Goal: Task Accomplishment & Management: Manage account settings

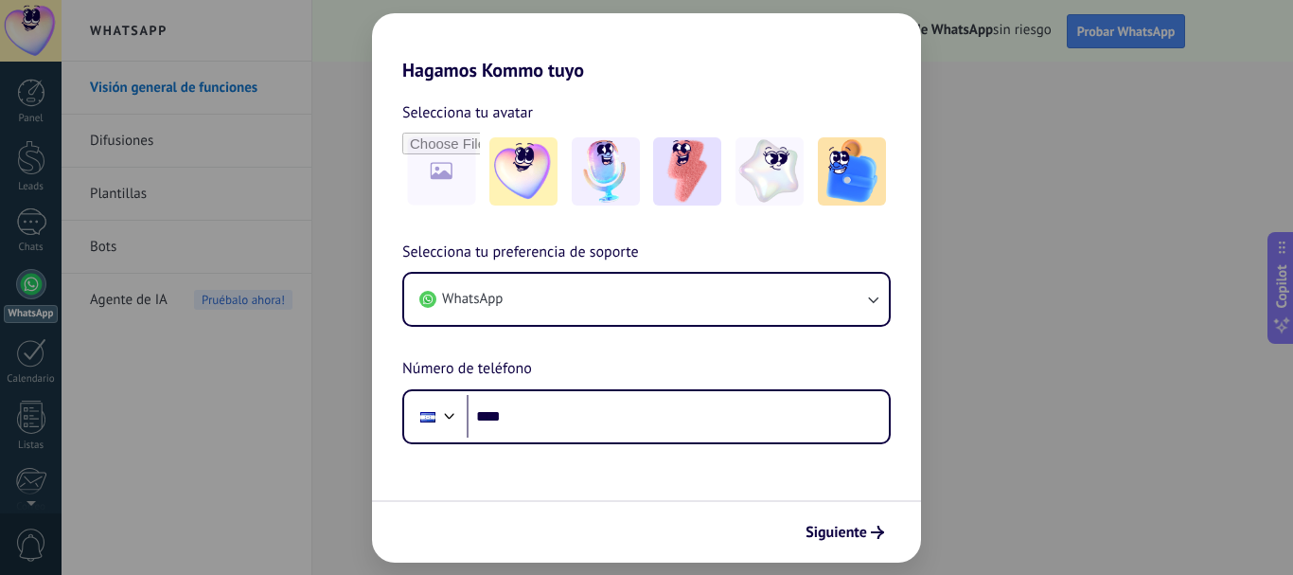
click at [970, 99] on div "Hagamos Kommo tuyo Selecciona tu avatar Selecciona tu preferencia de soporte Wh…" at bounding box center [646, 287] width 1293 height 575
click at [845, 531] on span "Siguiente" at bounding box center [837, 531] width 62 height 13
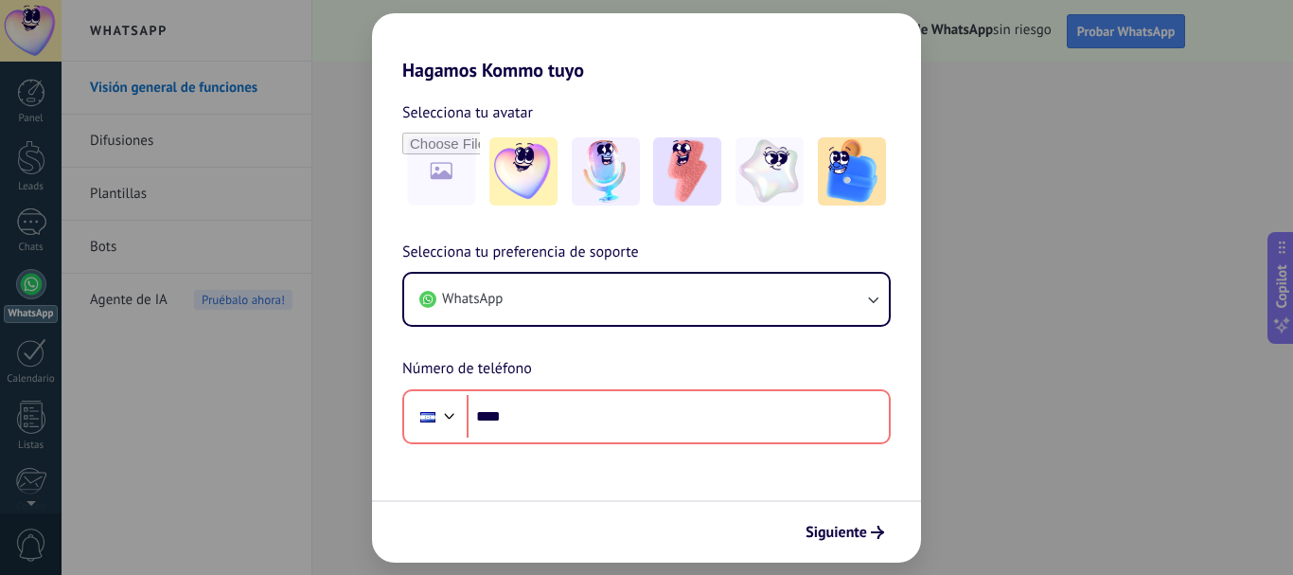
click at [326, 410] on div "Hagamos Kommo tuyo Selecciona tu avatar Selecciona tu preferencia de soporte Wh…" at bounding box center [646, 287] width 1293 height 575
drag, startPoint x: 562, startPoint y: 22, endPoint x: 834, endPoint y: 58, distance: 274.1
click at [839, 58] on h2 "Hagamos Kommo tuyo" at bounding box center [646, 47] width 549 height 68
click at [1020, 66] on div "Hagamos Kommo tuyo Selecciona tu avatar Selecciona tu preferencia de soporte Wh…" at bounding box center [646, 287] width 1293 height 575
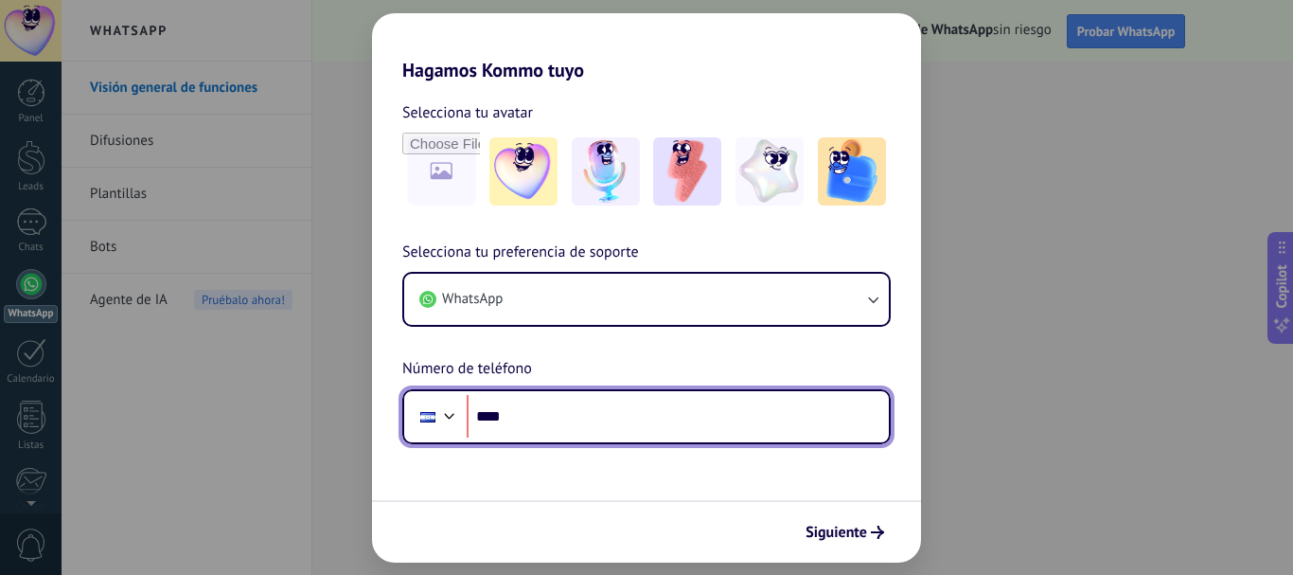
click at [561, 414] on input "****" at bounding box center [678, 417] width 422 height 44
type input "**********"
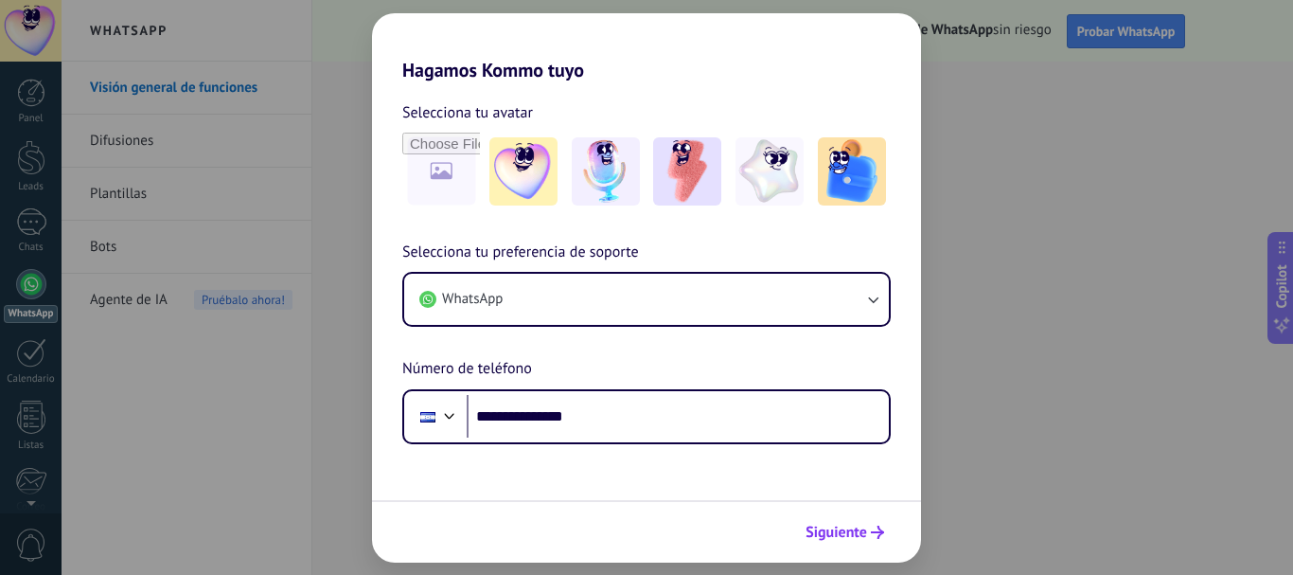
click at [854, 525] on span "Siguiente" at bounding box center [837, 531] width 62 height 13
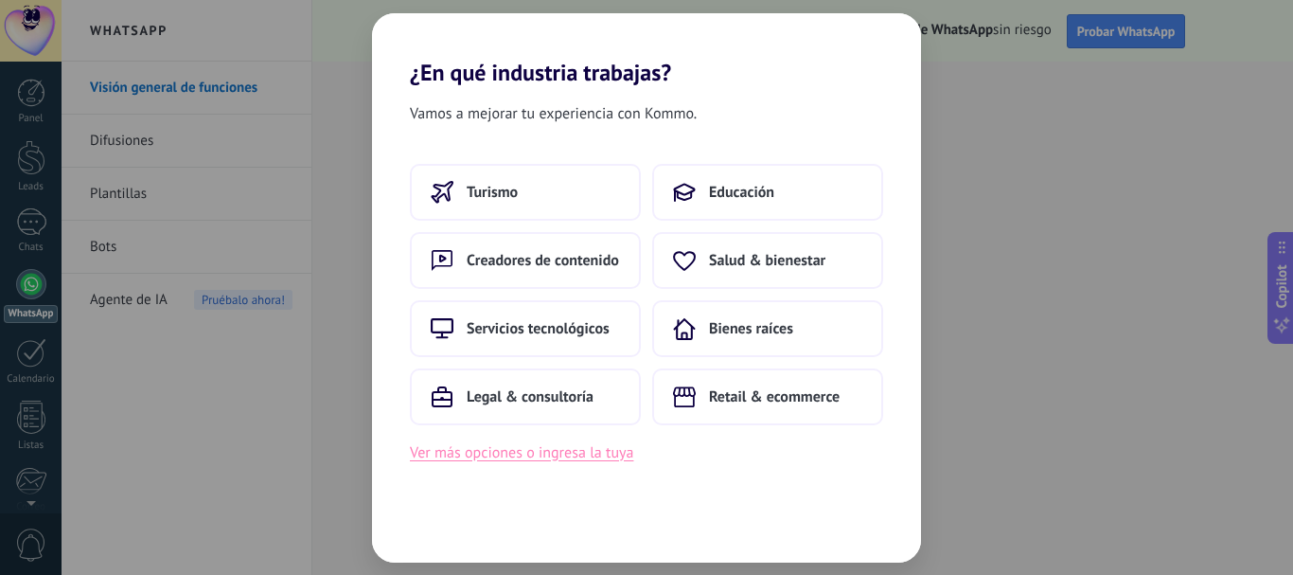
click at [533, 451] on button "Ver más opciones o ingresa la tuya" at bounding box center [521, 452] width 223 height 25
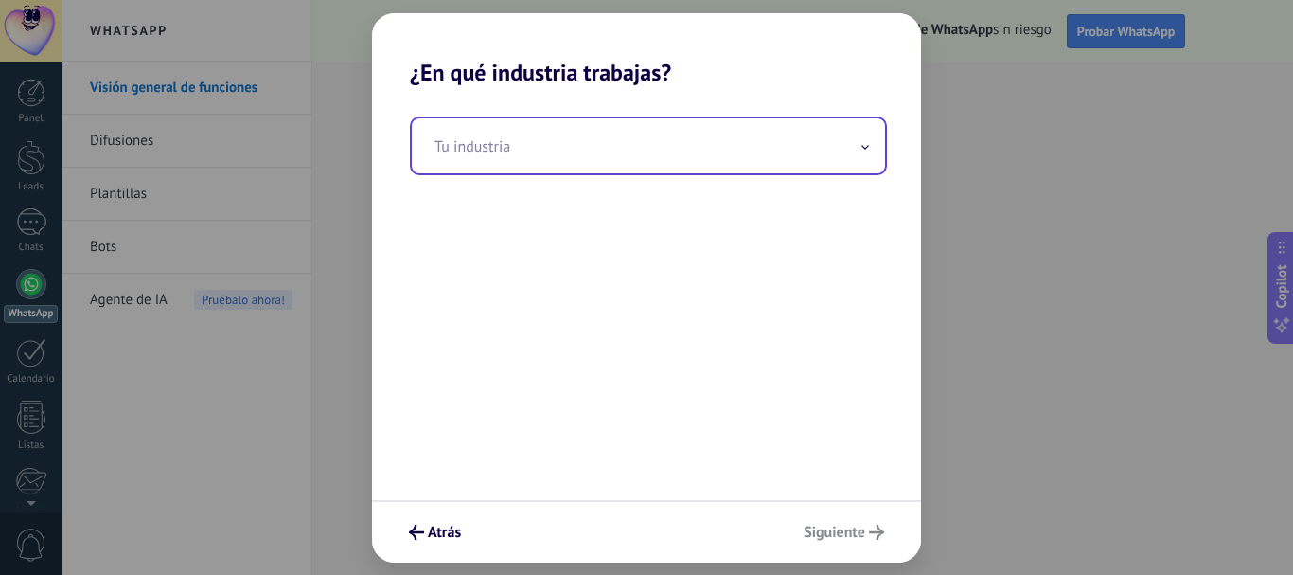
click at [864, 149] on icon at bounding box center [866, 147] width 8 height 5
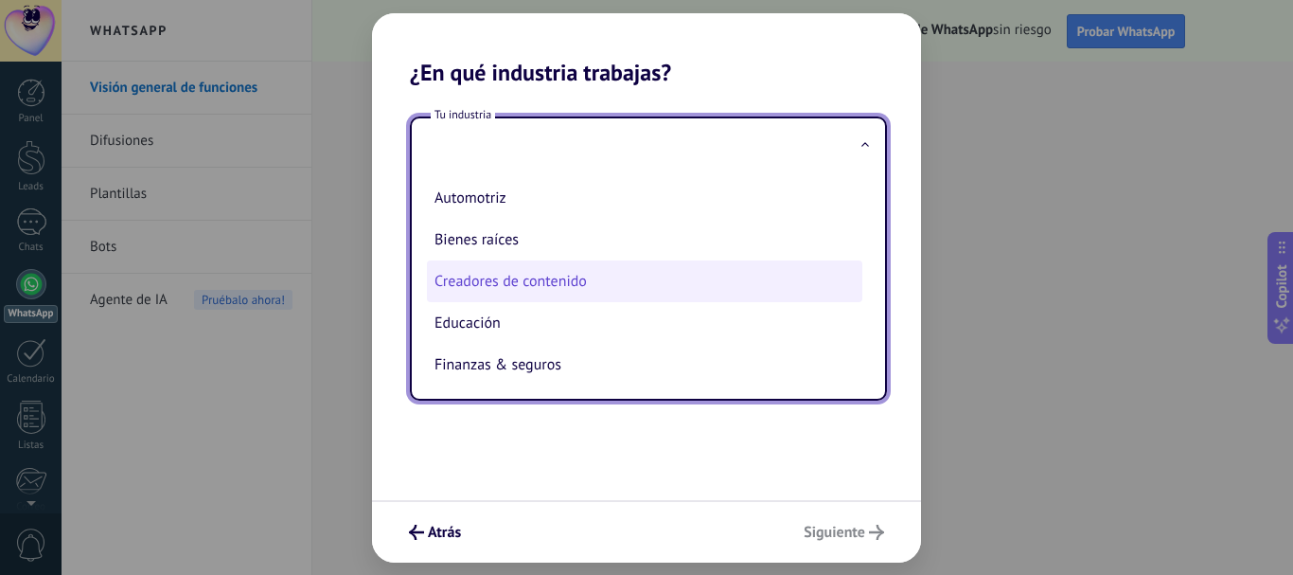
click at [606, 277] on li "Creadores de contenido" at bounding box center [645, 281] width 436 height 42
type input "**********"
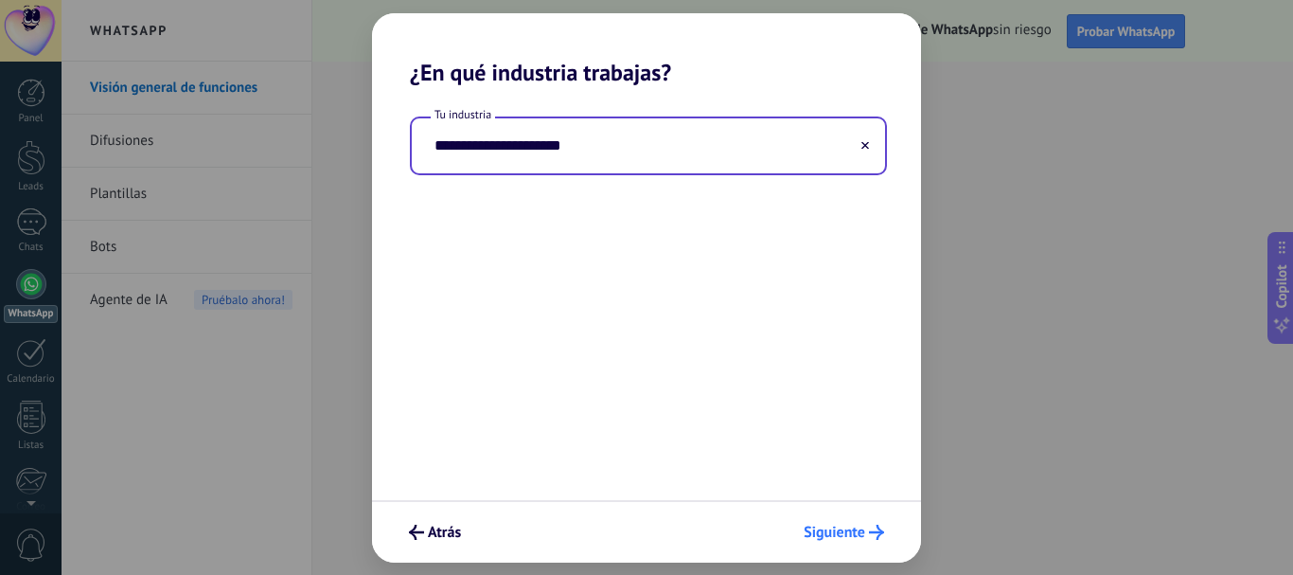
click at [839, 526] on span "Siguiente" at bounding box center [835, 531] width 62 height 13
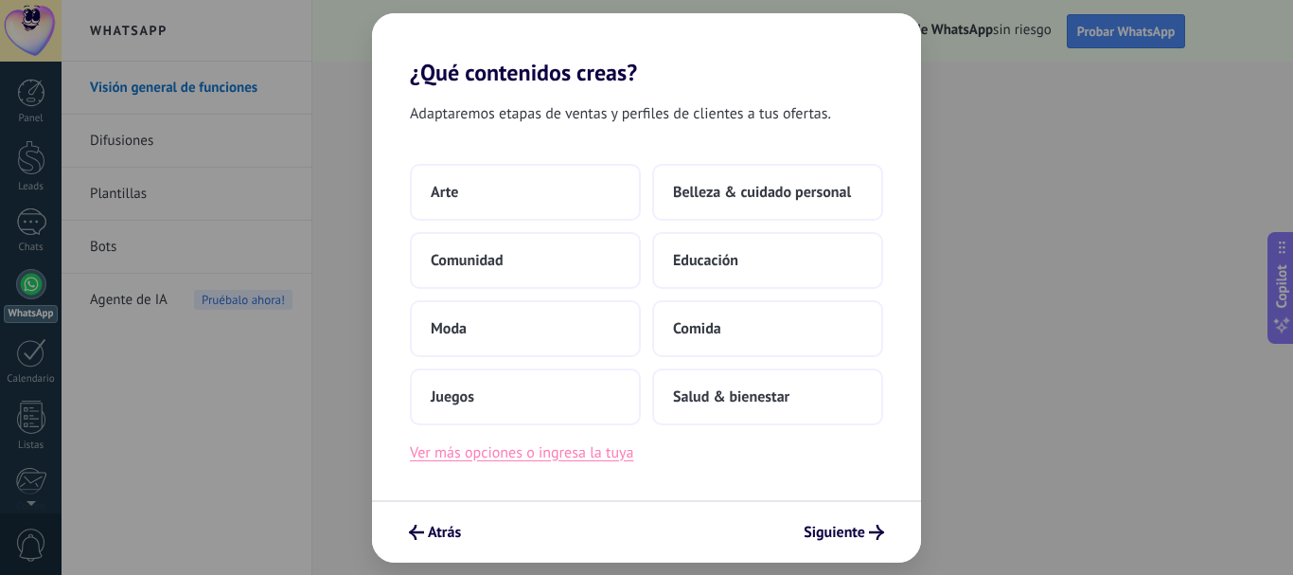
click at [510, 455] on button "Ver más opciones o ingresa la tuya" at bounding box center [521, 452] width 223 height 25
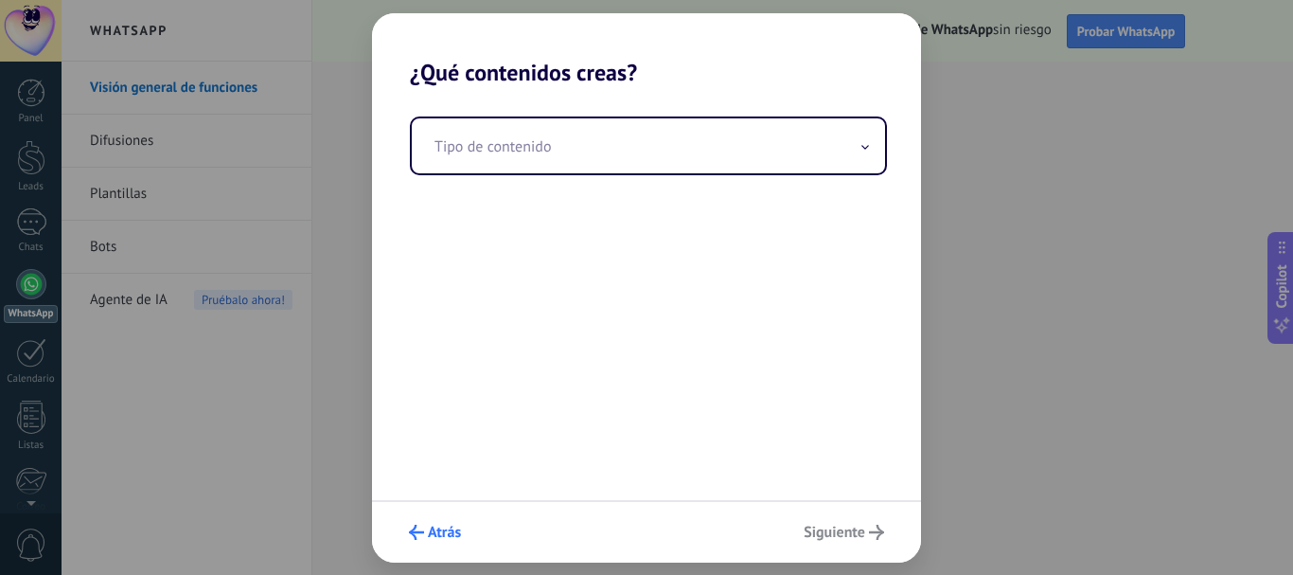
click at [429, 528] on span "Atrás" at bounding box center [444, 531] width 33 height 13
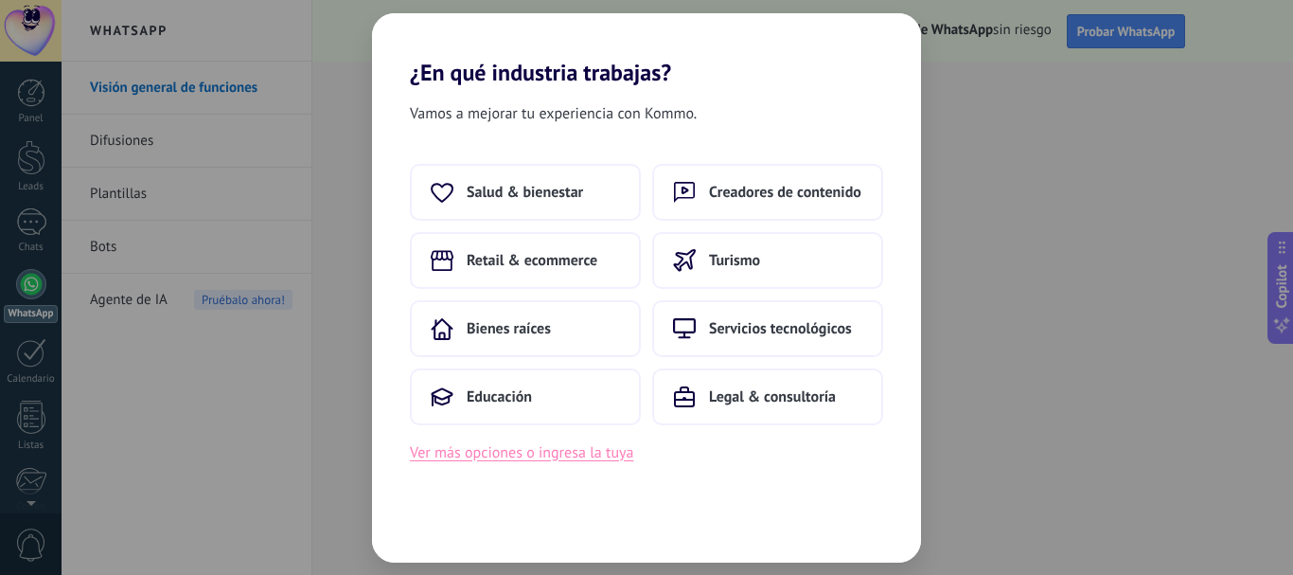
click at [578, 449] on button "Ver más opciones o ingresa la tuya" at bounding box center [521, 452] width 223 height 25
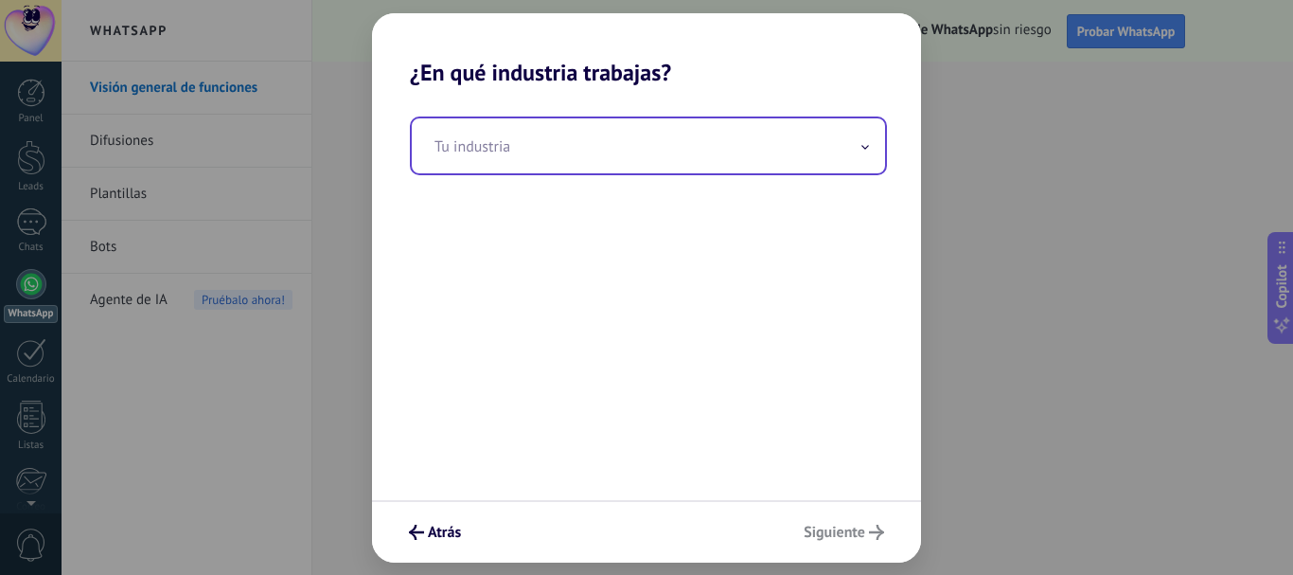
click at [830, 137] on input "text" at bounding box center [648, 145] width 473 height 55
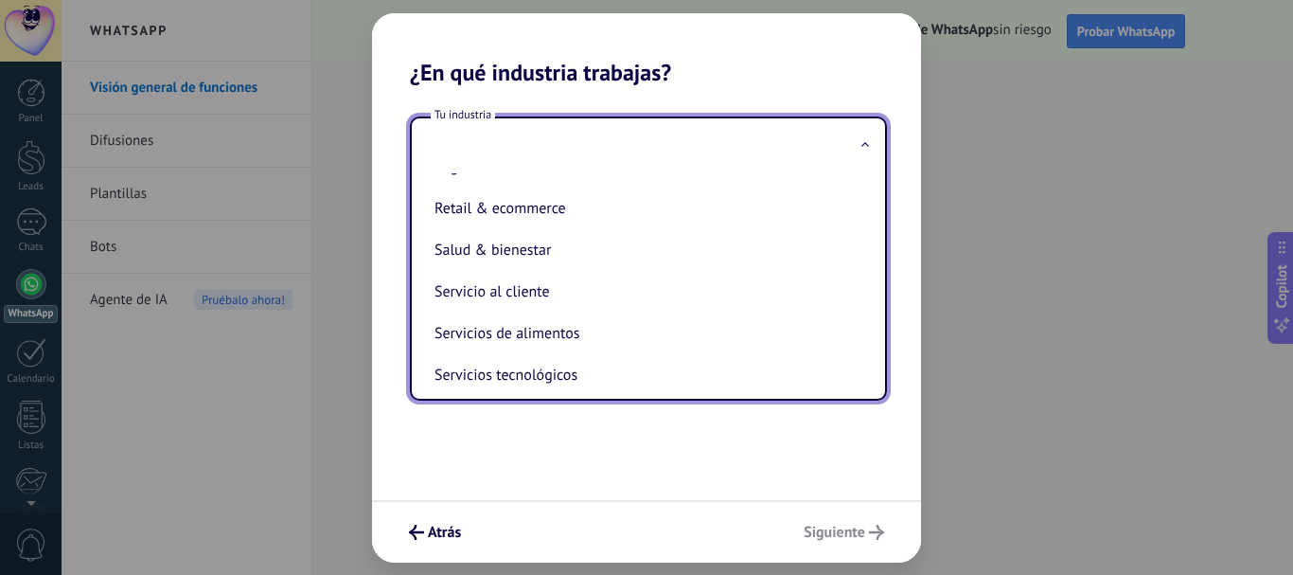
scroll to position [370, 0]
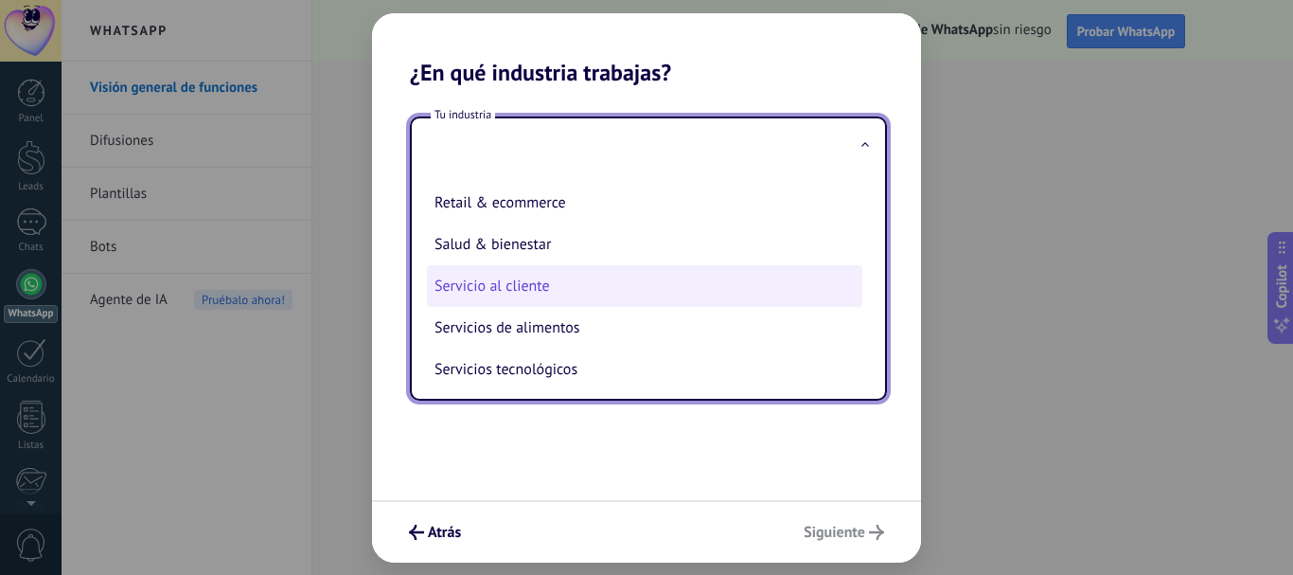
click at [543, 277] on li "Servicio al cliente" at bounding box center [645, 286] width 436 height 42
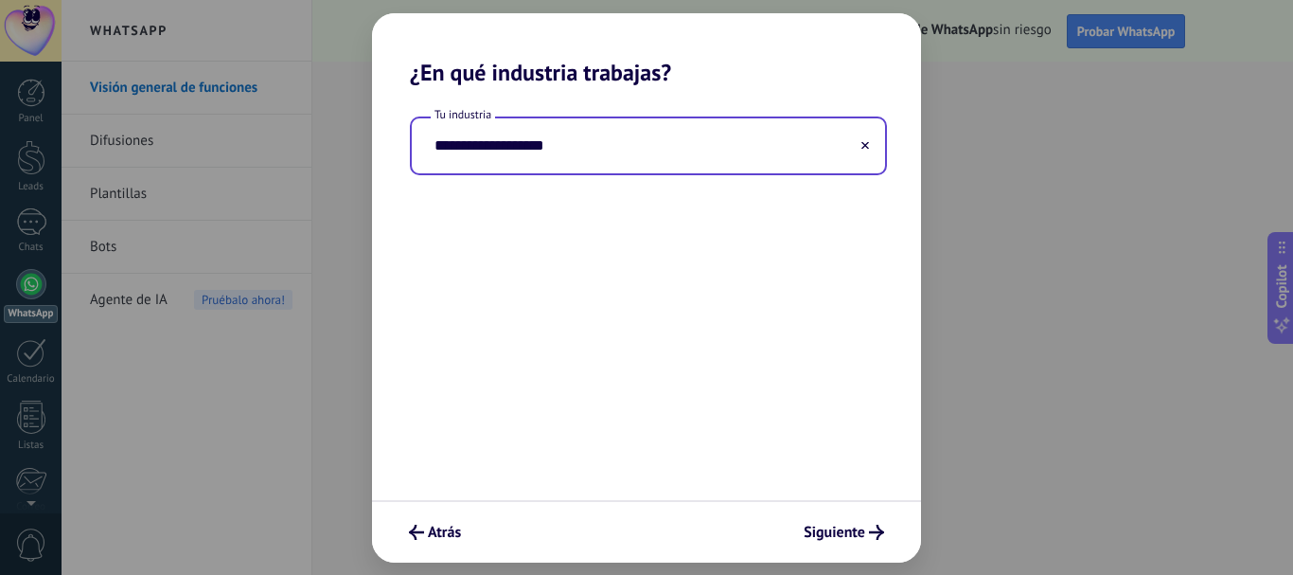
type input "**********"
click at [828, 530] on span "Siguiente" at bounding box center [835, 531] width 62 height 13
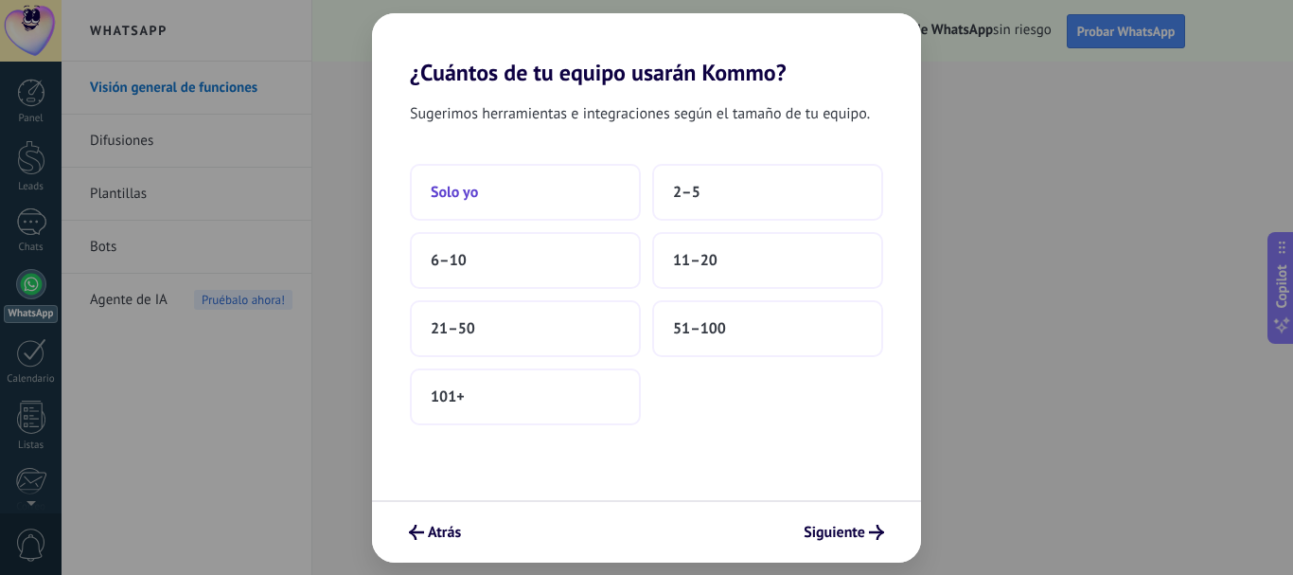
click at [493, 194] on button "Solo yo" at bounding box center [525, 192] width 231 height 57
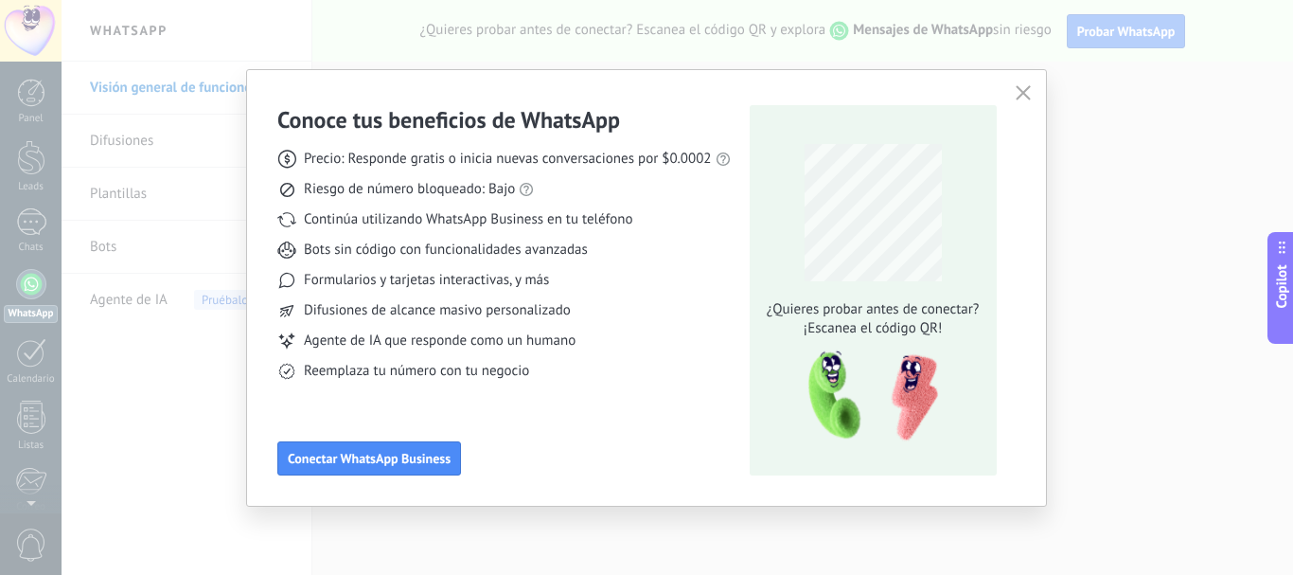
click at [1026, 82] on button "button" at bounding box center [1023, 93] width 25 height 27
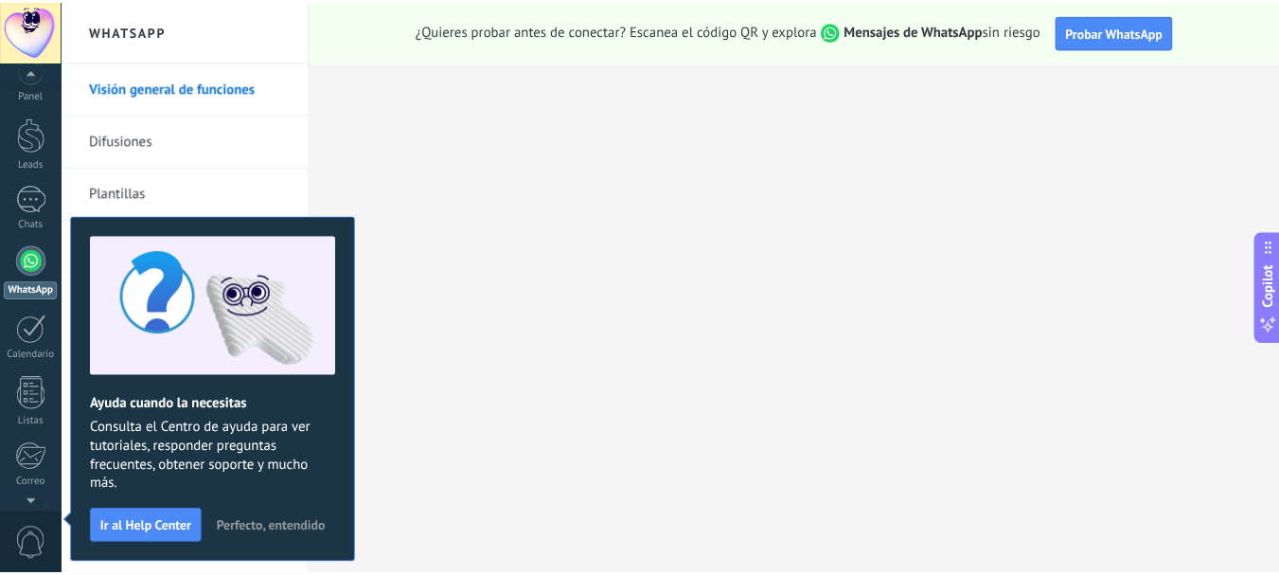
scroll to position [0, 0]
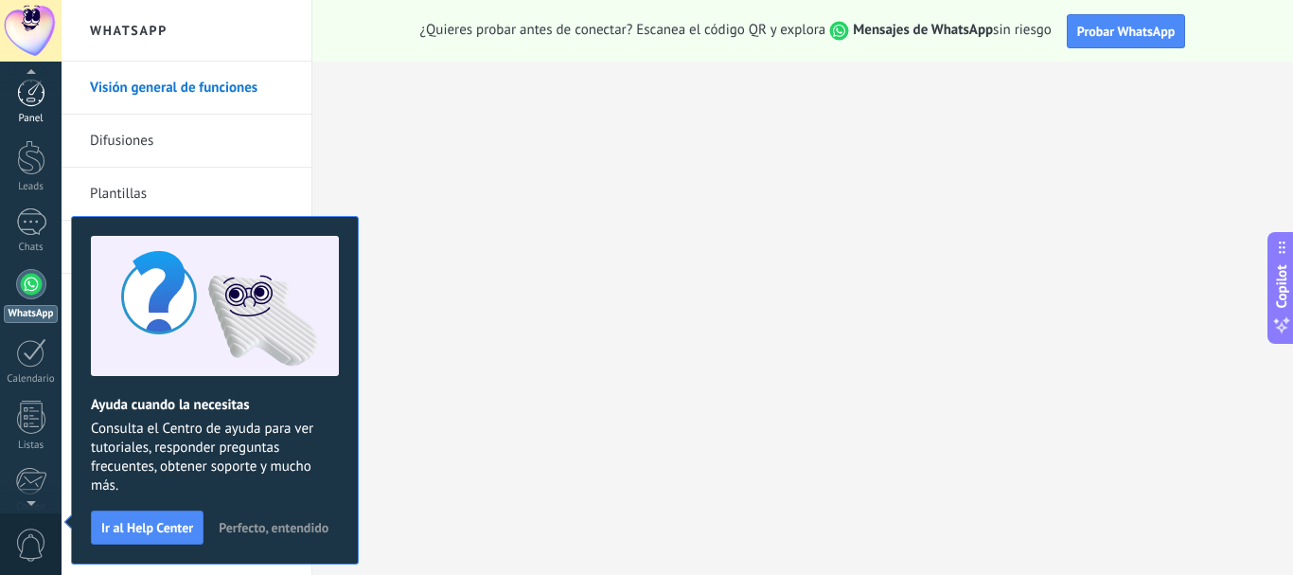
click at [32, 98] on div at bounding box center [31, 93] width 28 height 28
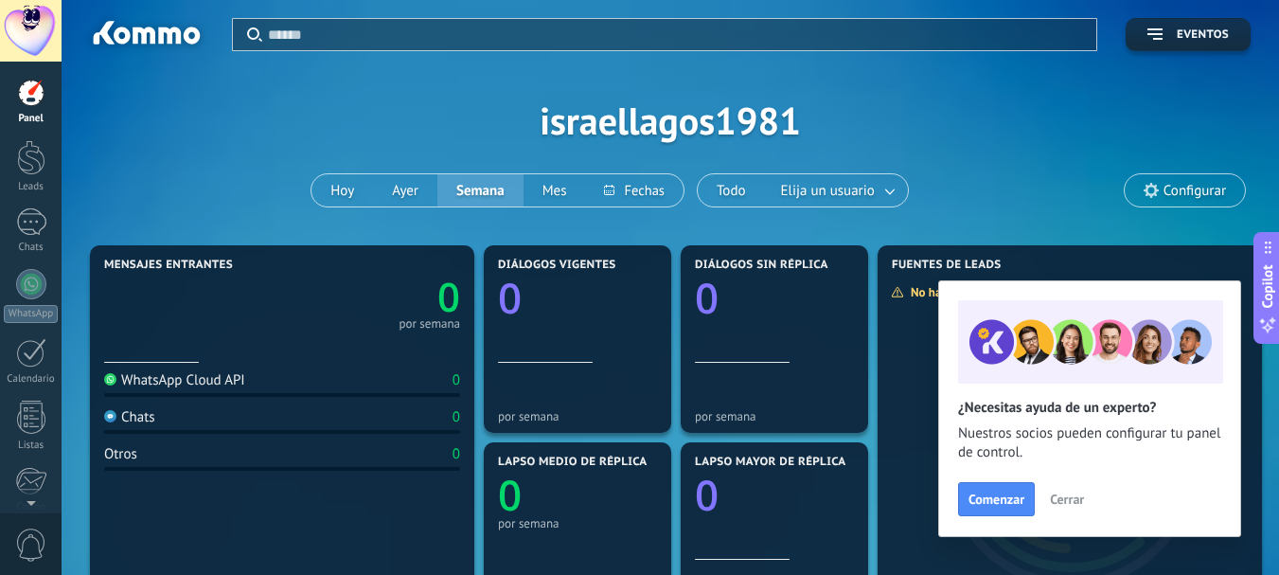
click at [1069, 496] on span "Cerrar" at bounding box center [1067, 498] width 34 height 13
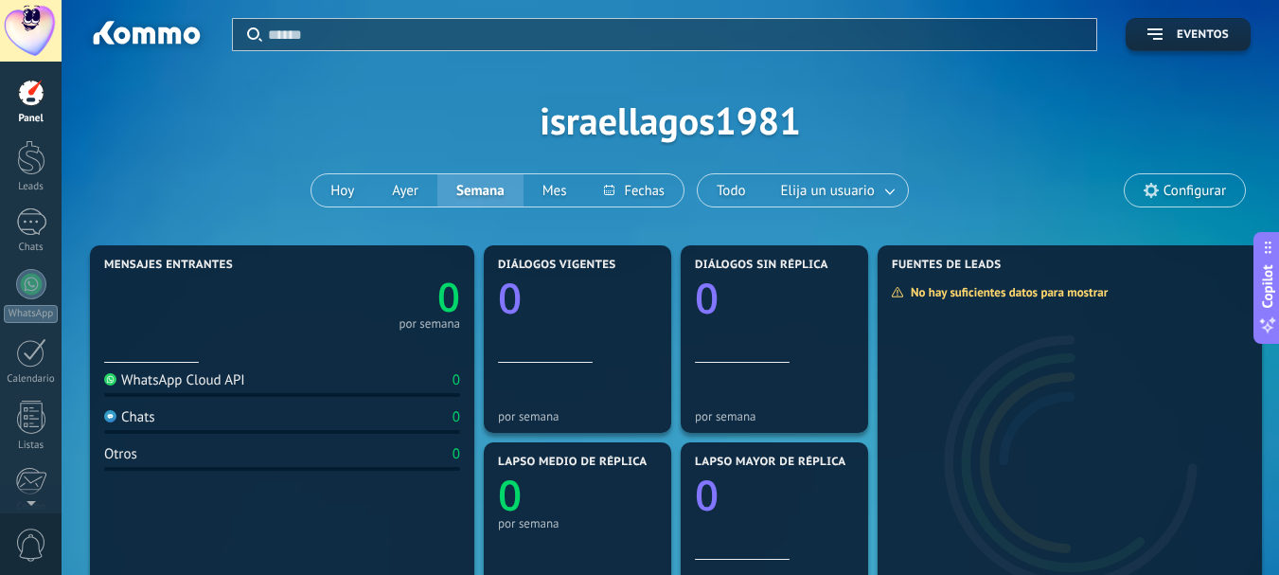
click at [35, 96] on div at bounding box center [31, 93] width 28 height 28
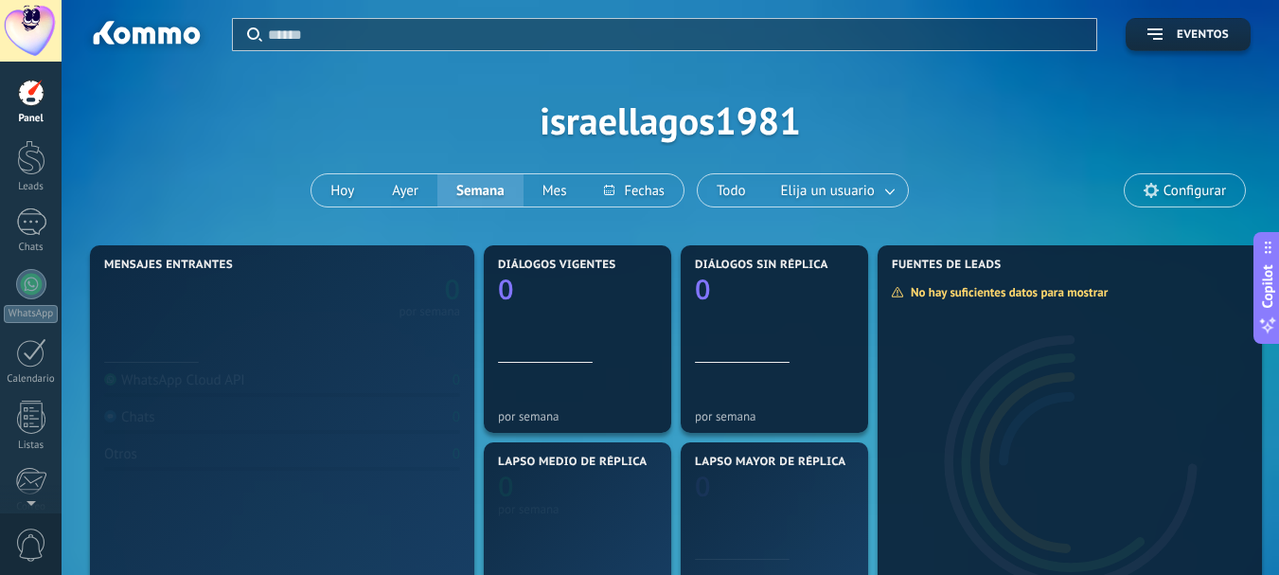
click at [174, 24] on div at bounding box center [145, 36] width 122 height 32
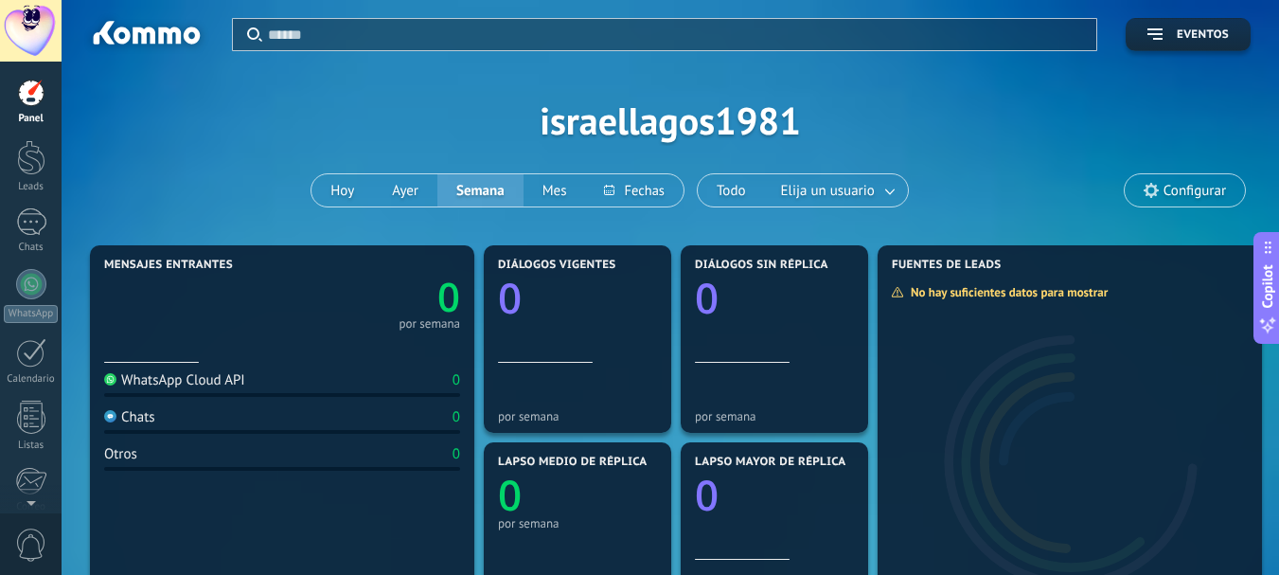
click at [161, 35] on div at bounding box center [145, 36] width 122 height 32
click at [29, 162] on div at bounding box center [31, 157] width 28 height 35
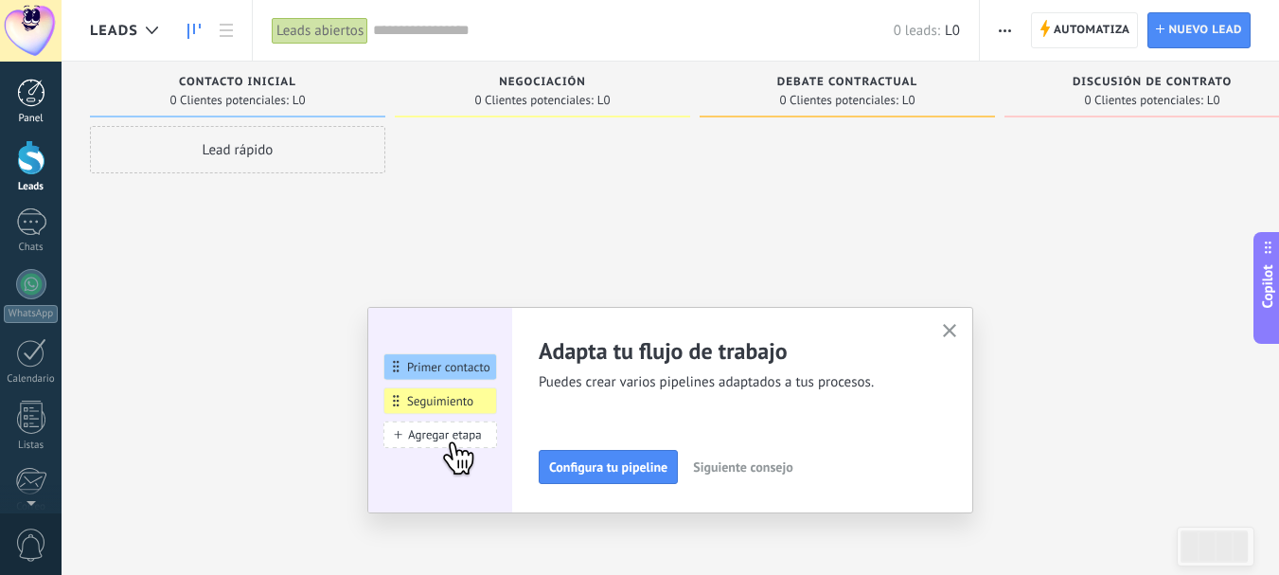
click at [28, 88] on div at bounding box center [31, 93] width 28 height 28
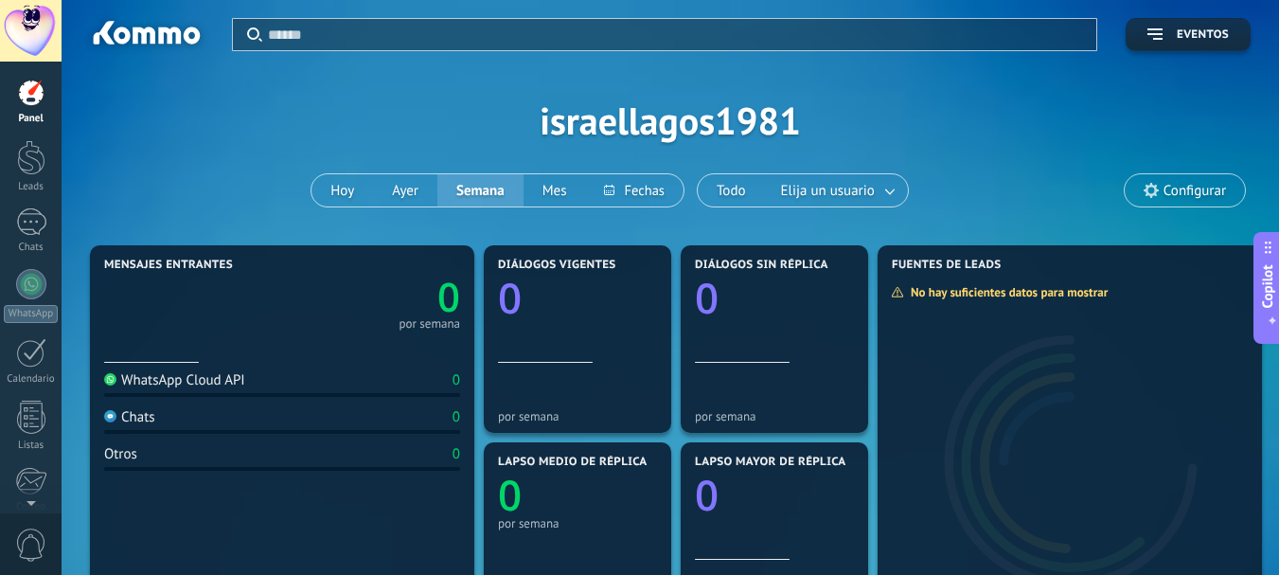
drag, startPoint x: 139, startPoint y: 37, endPoint x: 80, endPoint y: 37, distance: 58.7
click at [137, 37] on div at bounding box center [145, 36] width 122 height 32
click at [34, 26] on div at bounding box center [31, 31] width 62 height 62
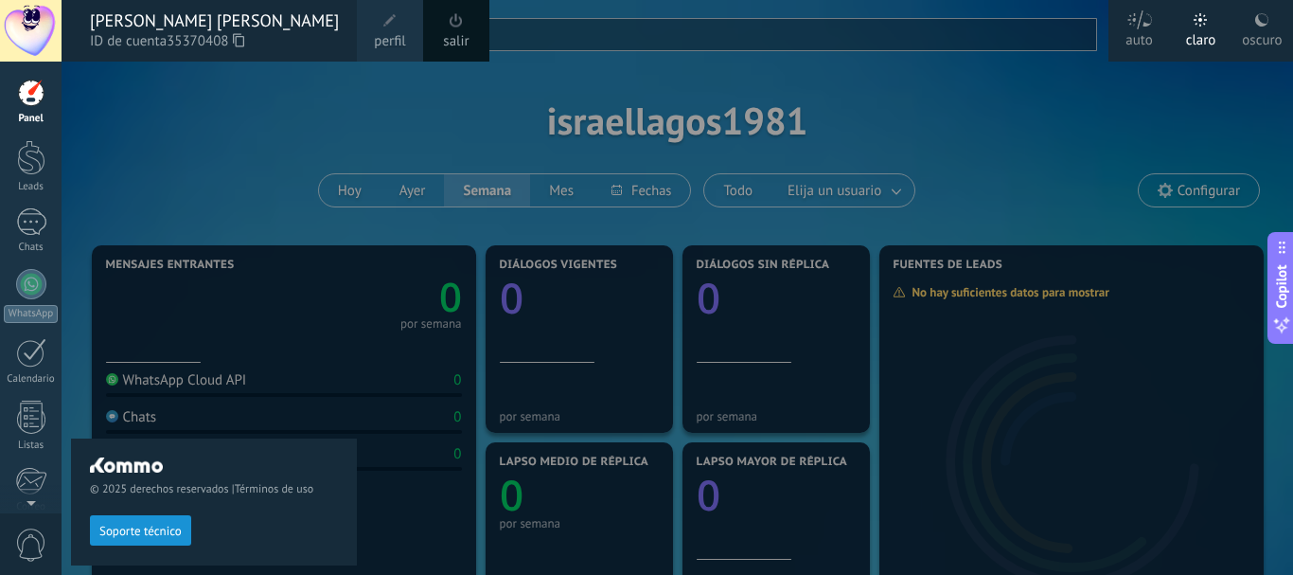
click at [192, 124] on div "© 2025 derechos reservados | Términos de uso Soporte técnico" at bounding box center [214, 318] width 286 height 513
click at [892, 87] on div at bounding box center [708, 287] width 1293 height 575
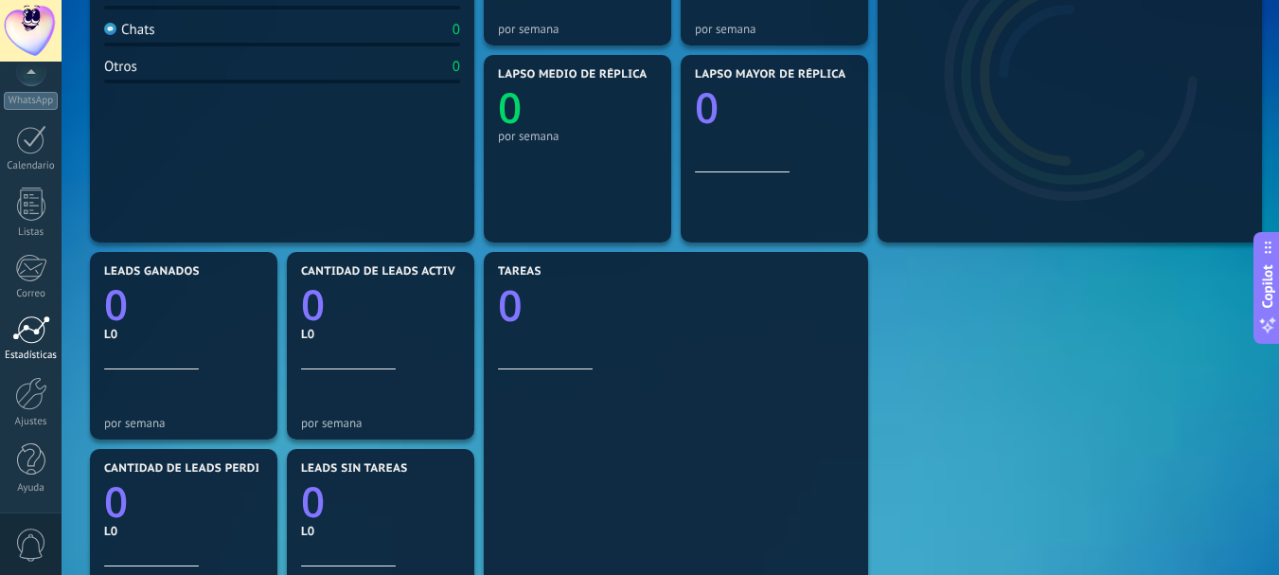
scroll to position [519, 0]
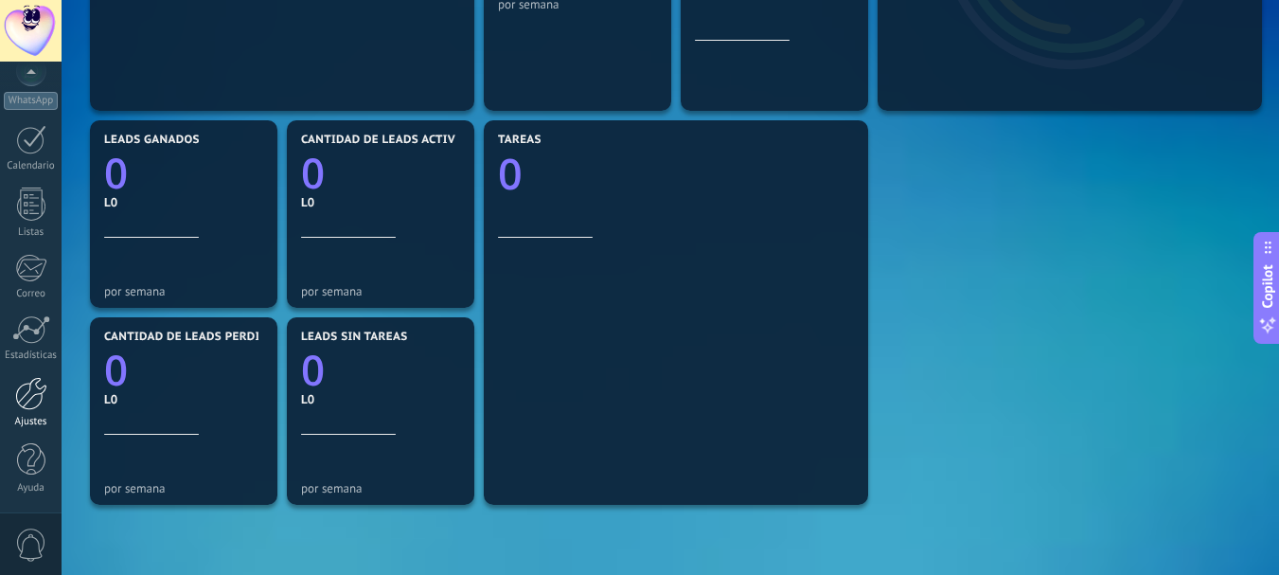
click at [29, 394] on div at bounding box center [31, 393] width 32 height 33
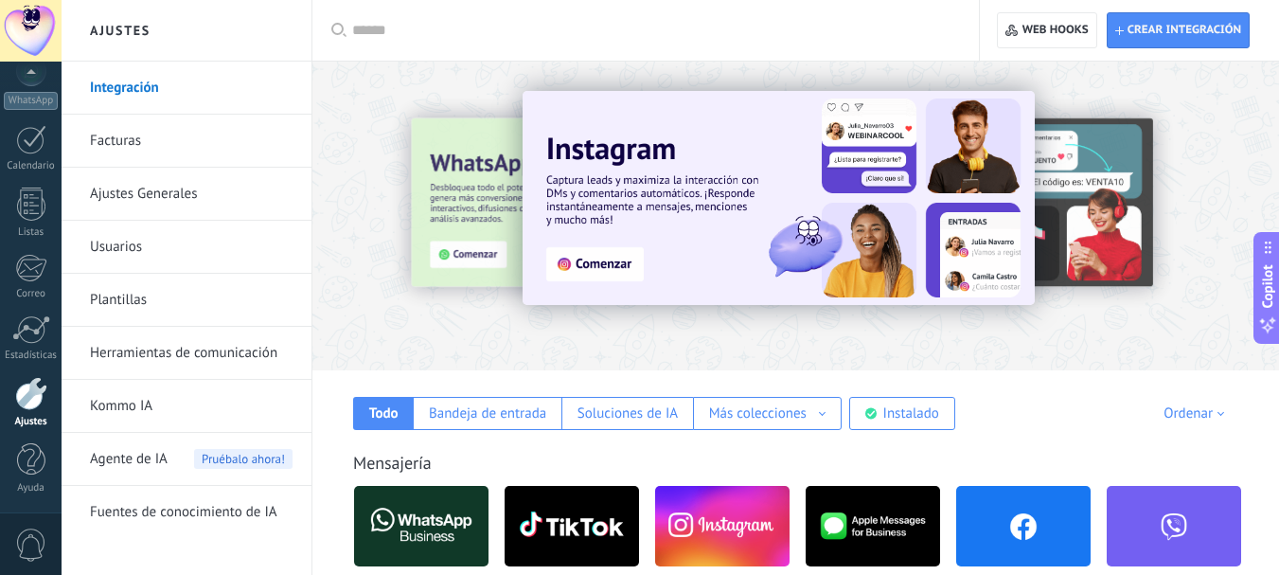
click at [1082, 406] on div "Ordenar Elegidos del equipo Tendencias Más popular Lo más nuevo primero" at bounding box center [1153, 413] width 169 height 18
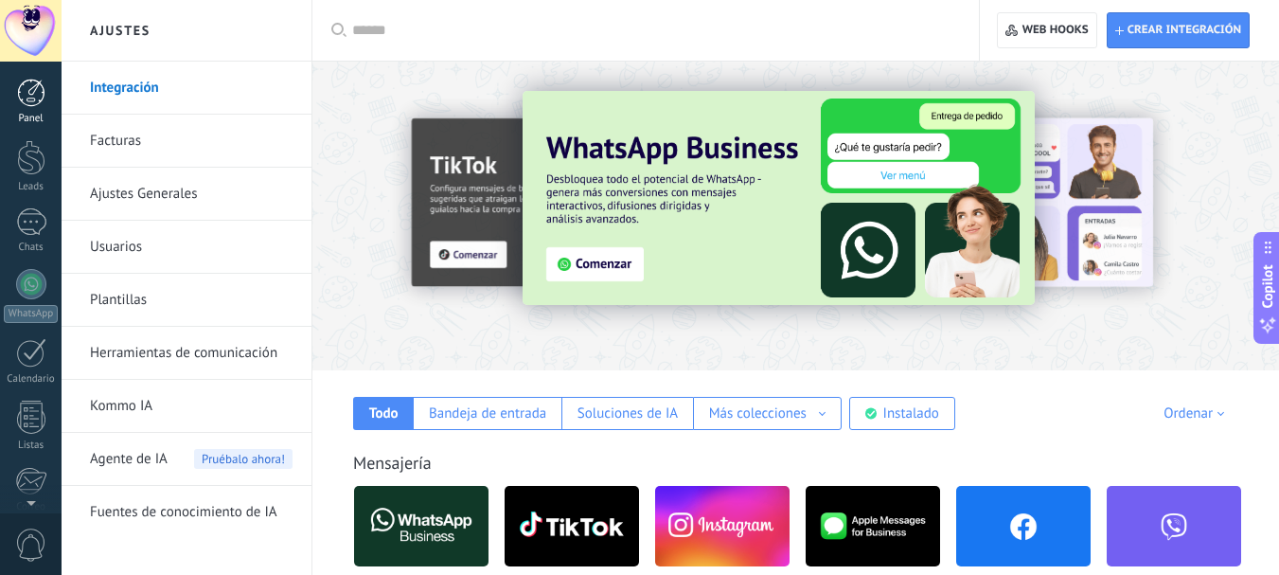
click at [32, 91] on div at bounding box center [31, 93] width 28 height 28
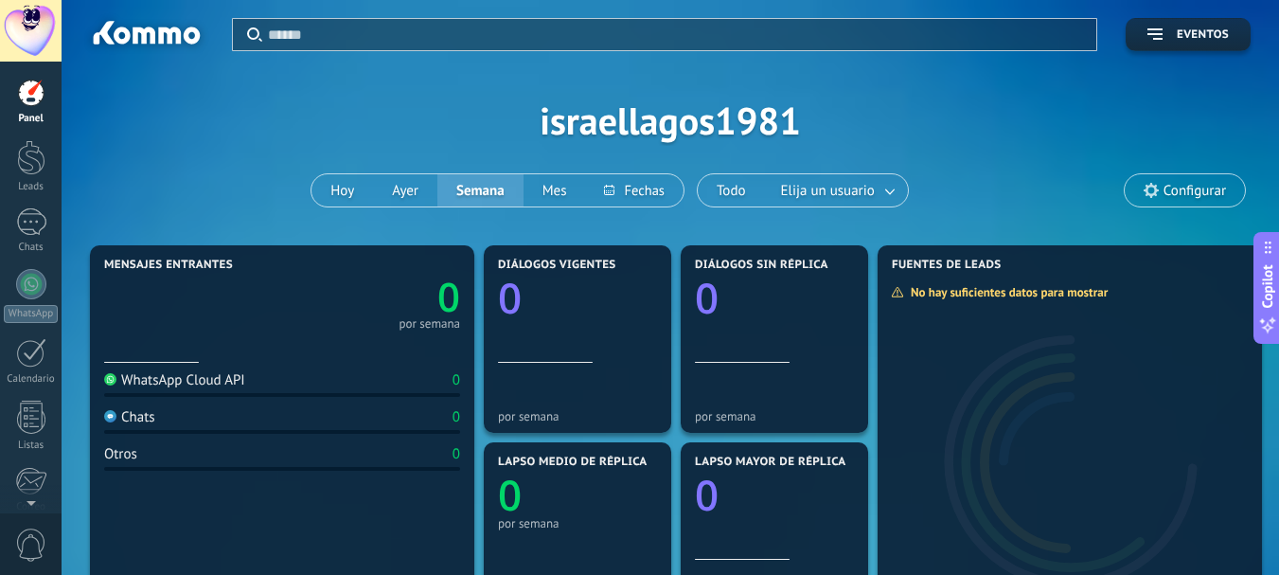
click at [1172, 188] on span "Configurar" at bounding box center [1195, 191] width 62 height 16
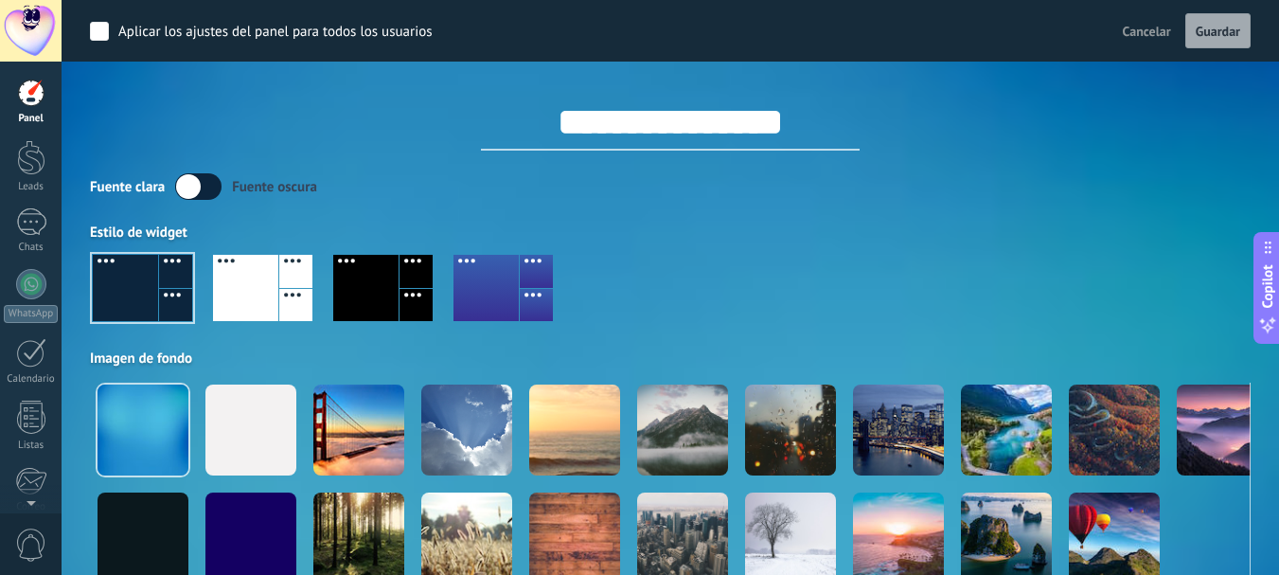
click at [134, 284] on div at bounding box center [142, 288] width 99 height 66
click at [1235, 32] on span "Guardar" at bounding box center [1218, 31] width 45 height 13
click at [367, 296] on div at bounding box center [365, 288] width 65 height 66
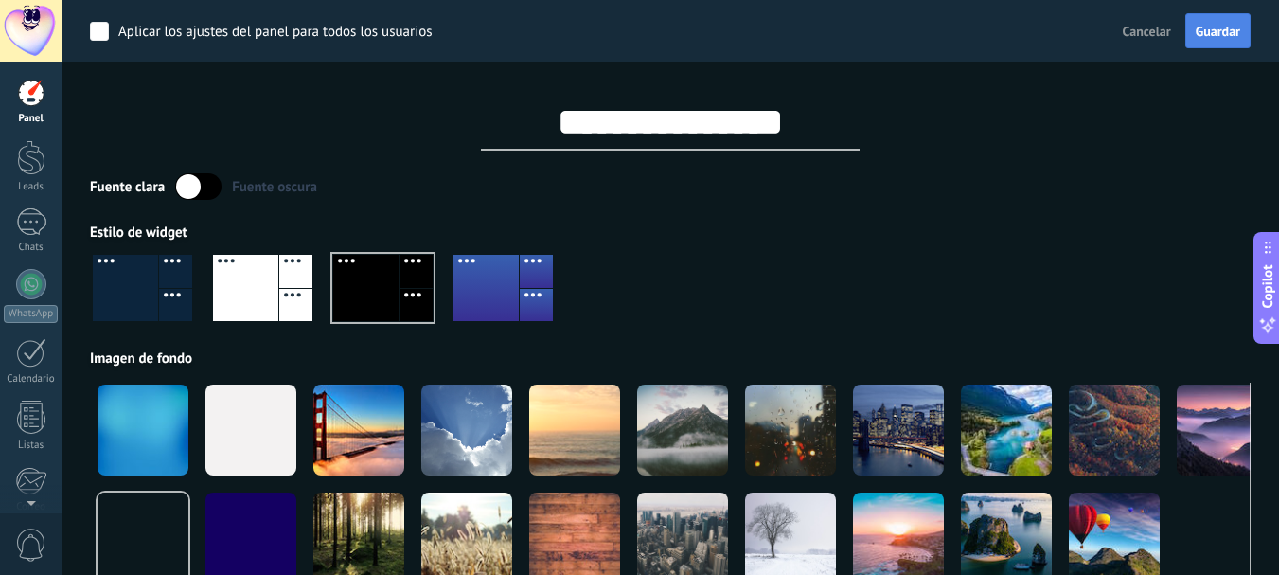
click at [1217, 22] on button "Guardar" at bounding box center [1217, 31] width 65 height 36
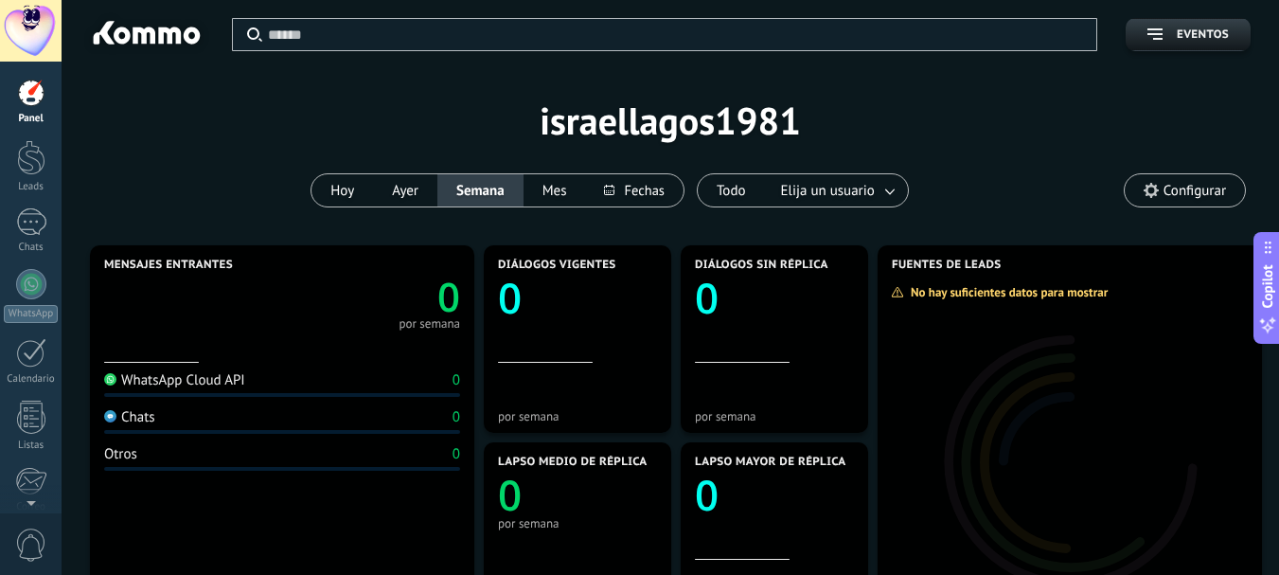
click at [151, 32] on div at bounding box center [145, 36] width 122 height 32
click at [1164, 37] on span "Eventos" at bounding box center [1188, 34] width 81 height 13
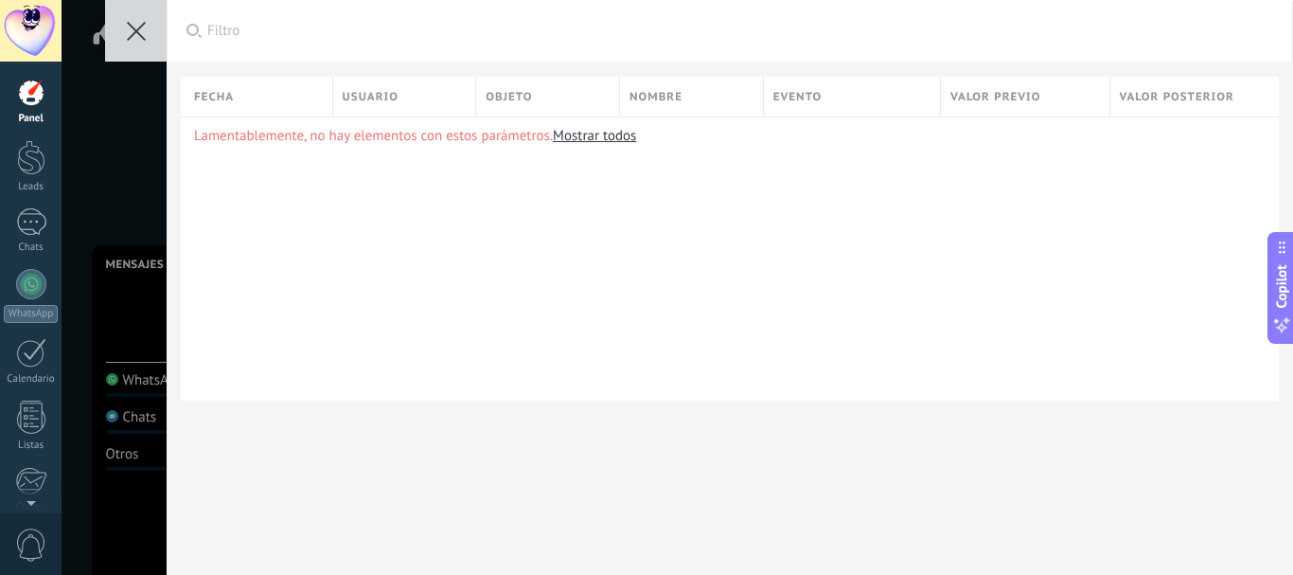
click at [143, 115] on div "Aplicar Filtro Todos los eventos Mis eventos Eventos [PERSON_NAME] Eventos [PER…" at bounding box center [678, 287] width 1232 height 575
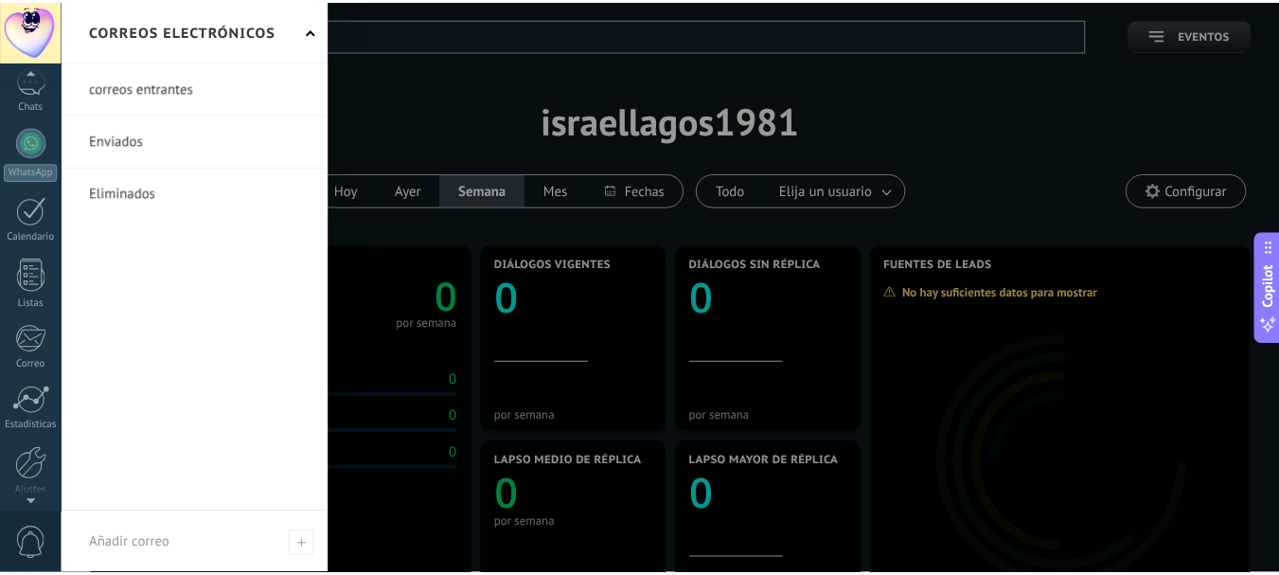
scroll to position [213, 0]
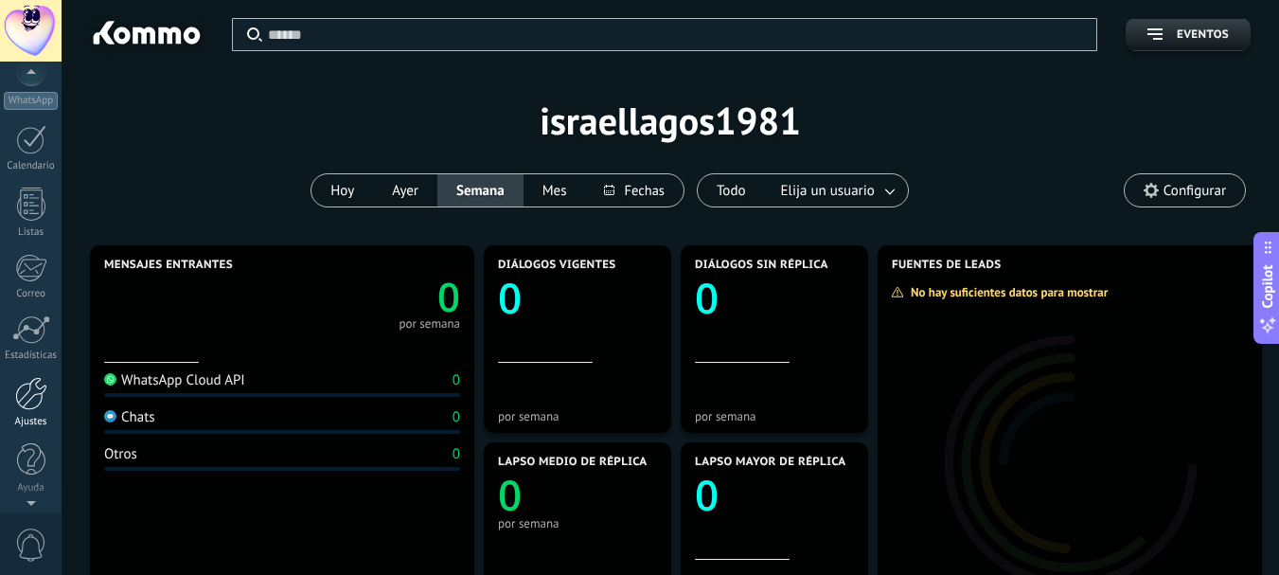
click at [29, 389] on div at bounding box center [31, 393] width 32 height 33
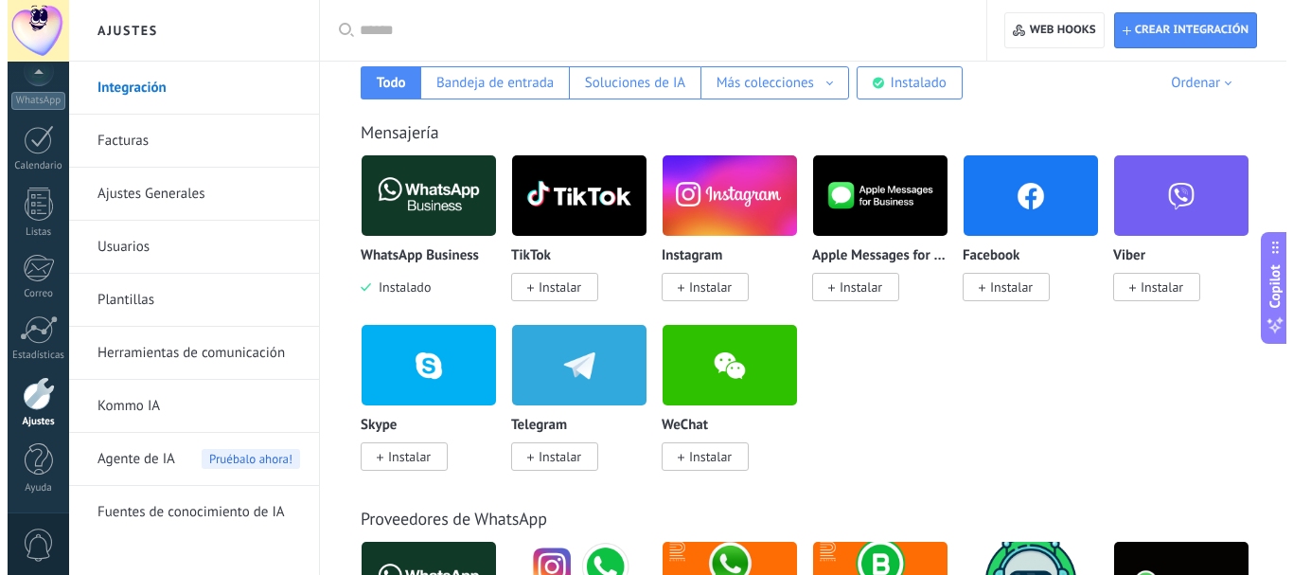
scroll to position [284, 0]
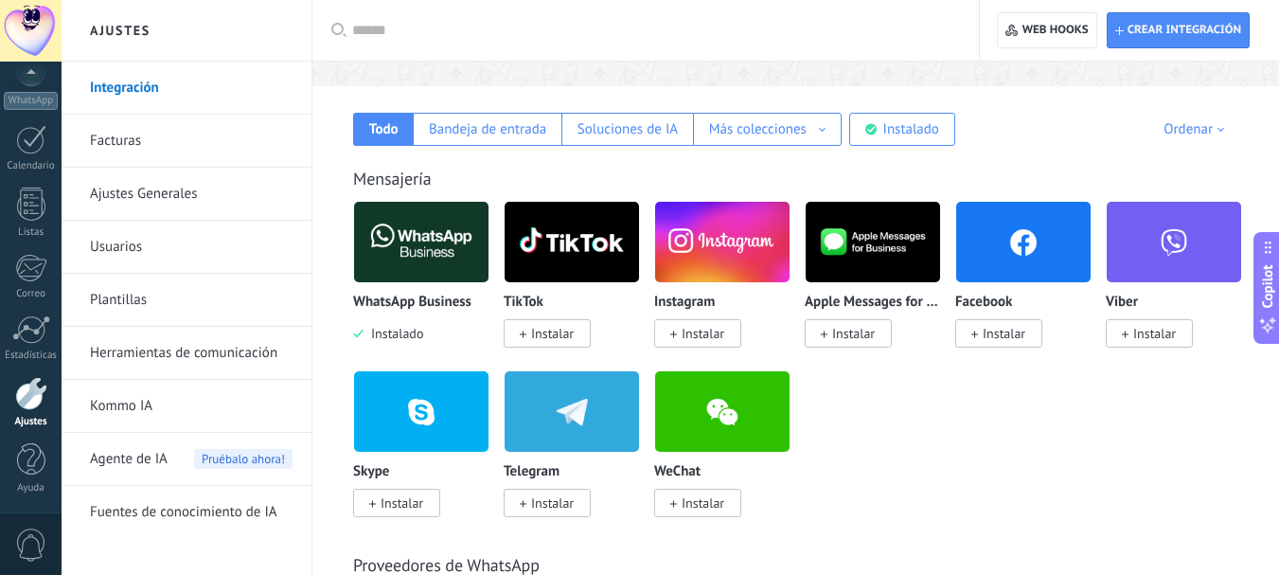
click at [989, 329] on span "Instalar" at bounding box center [1004, 333] width 43 height 17
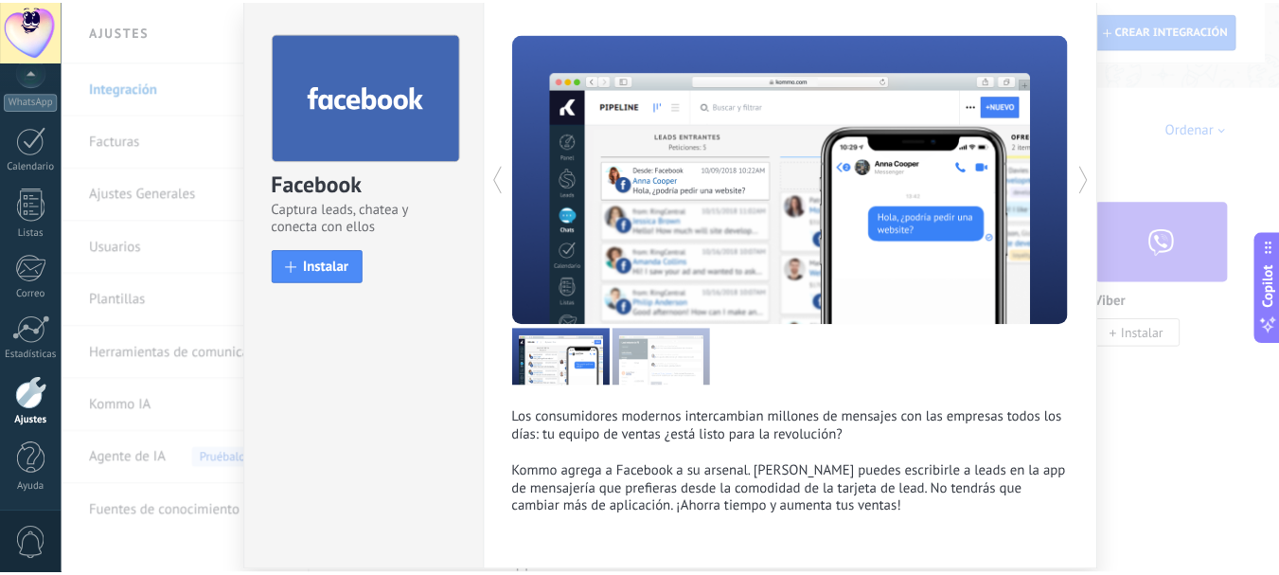
scroll to position [0, 0]
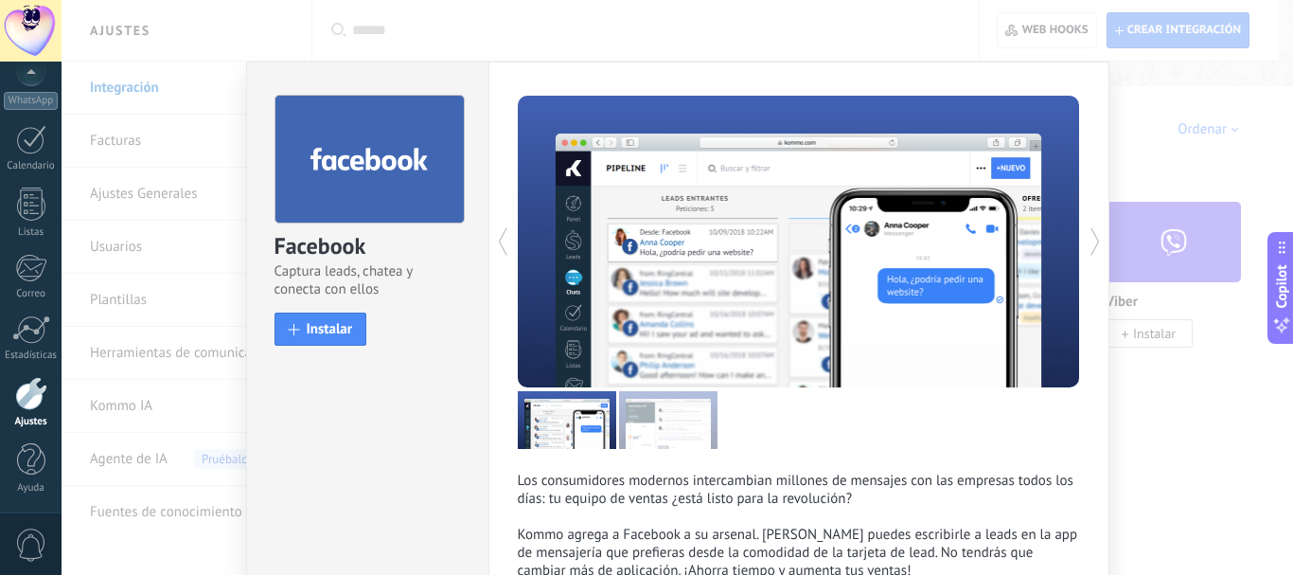
click at [1136, 119] on div "Facebook Captura leads, chatea y conecta con ellos install Instalar Los consumi…" at bounding box center [678, 287] width 1232 height 575
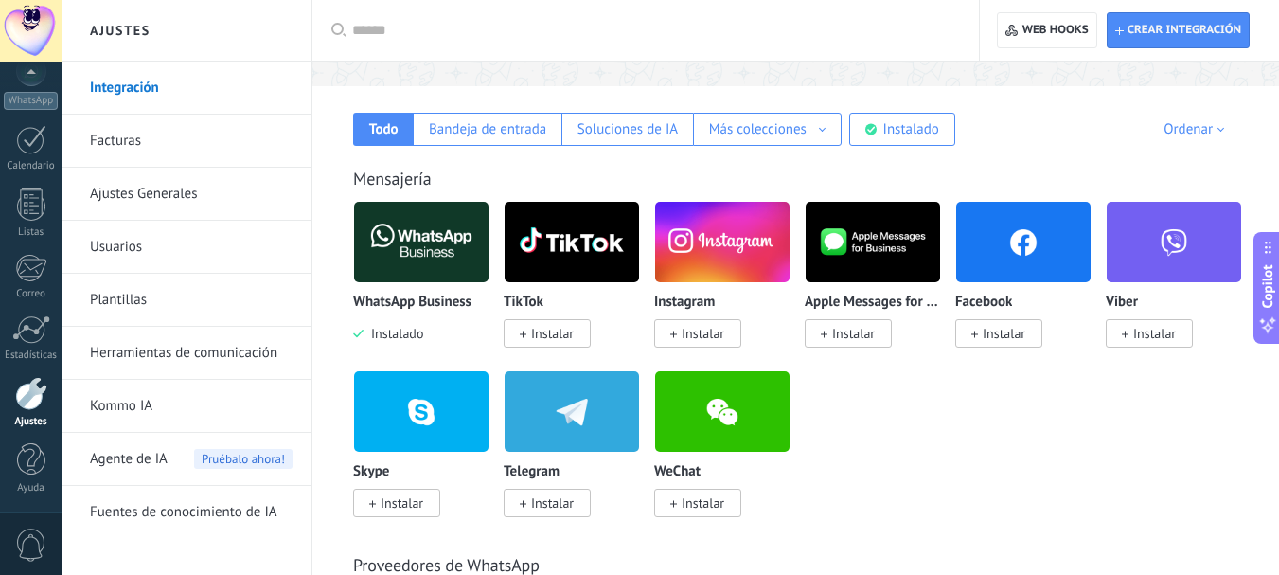
click at [128, 194] on link "Ajustes Generales" at bounding box center [191, 194] width 203 height 53
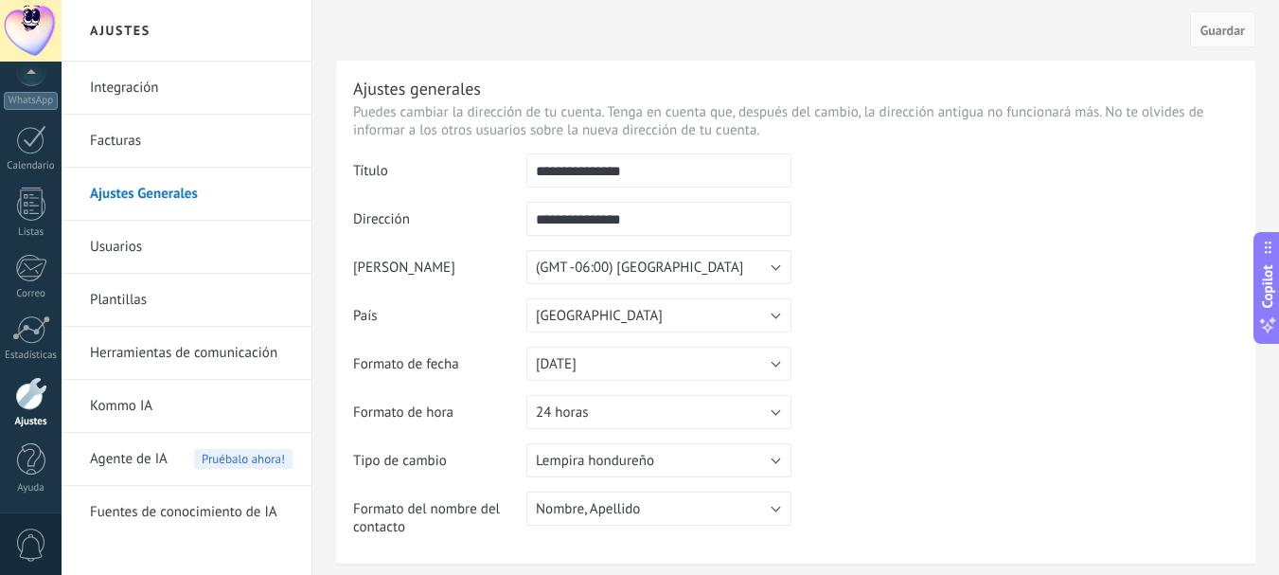
drag, startPoint x: 133, startPoint y: 242, endPoint x: 134, endPoint y: 275, distance: 32.2
click at [134, 242] on link "Usuarios" at bounding box center [191, 247] width 203 height 53
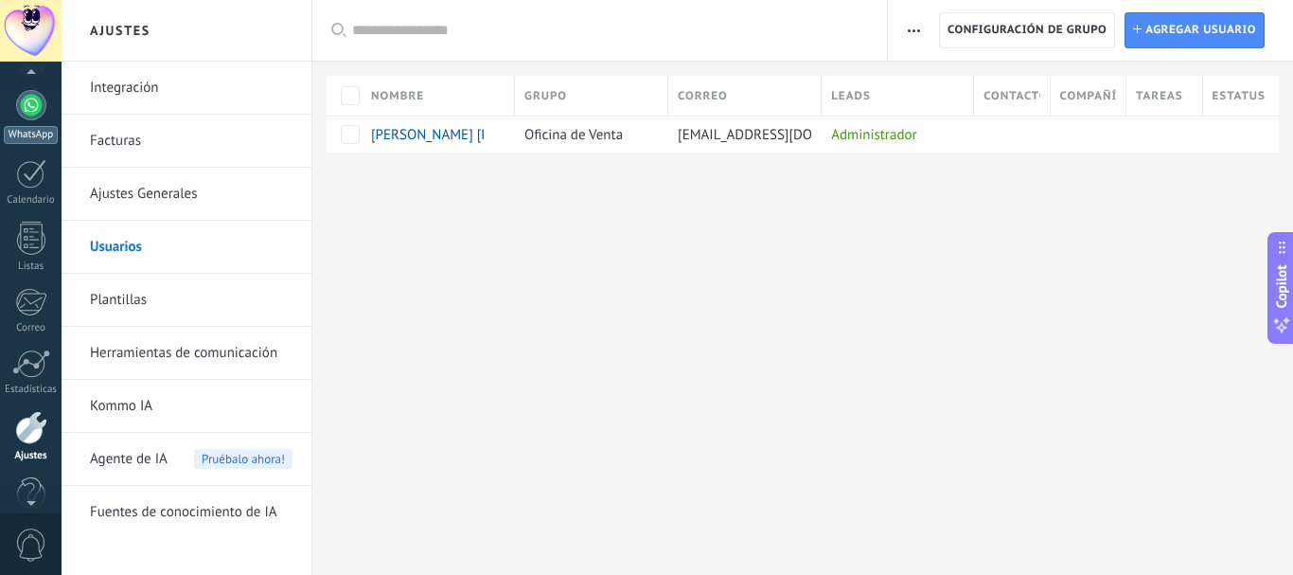
scroll to position [173, 0]
click at [29, 113] on div at bounding box center [31, 111] width 30 height 30
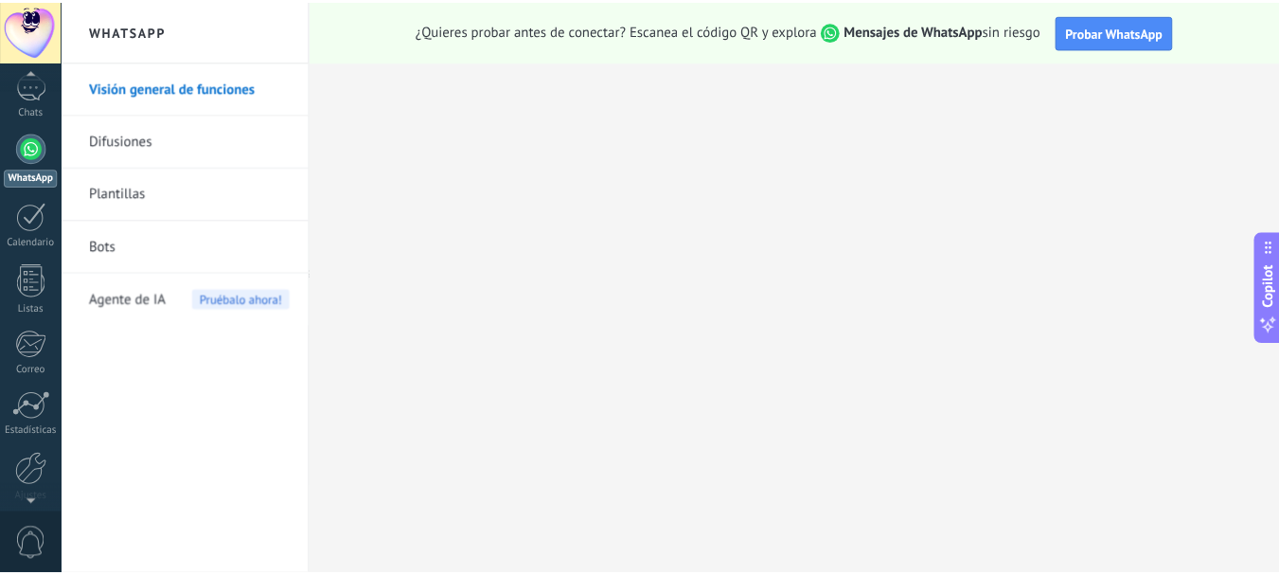
scroll to position [213, 0]
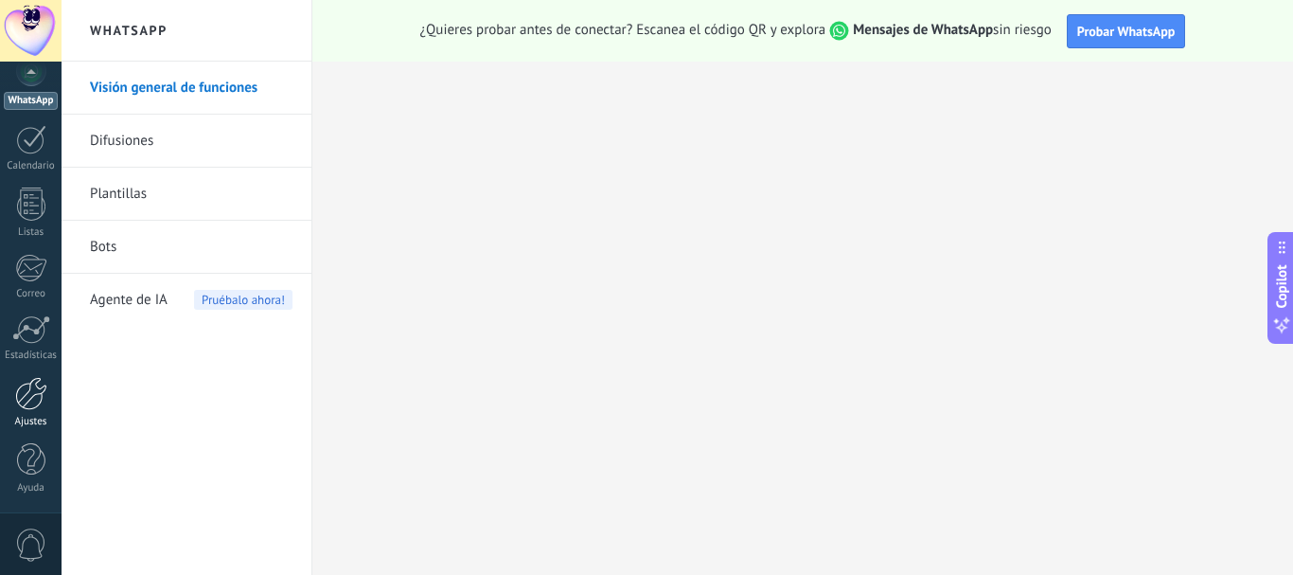
click at [40, 394] on div at bounding box center [31, 393] width 32 height 33
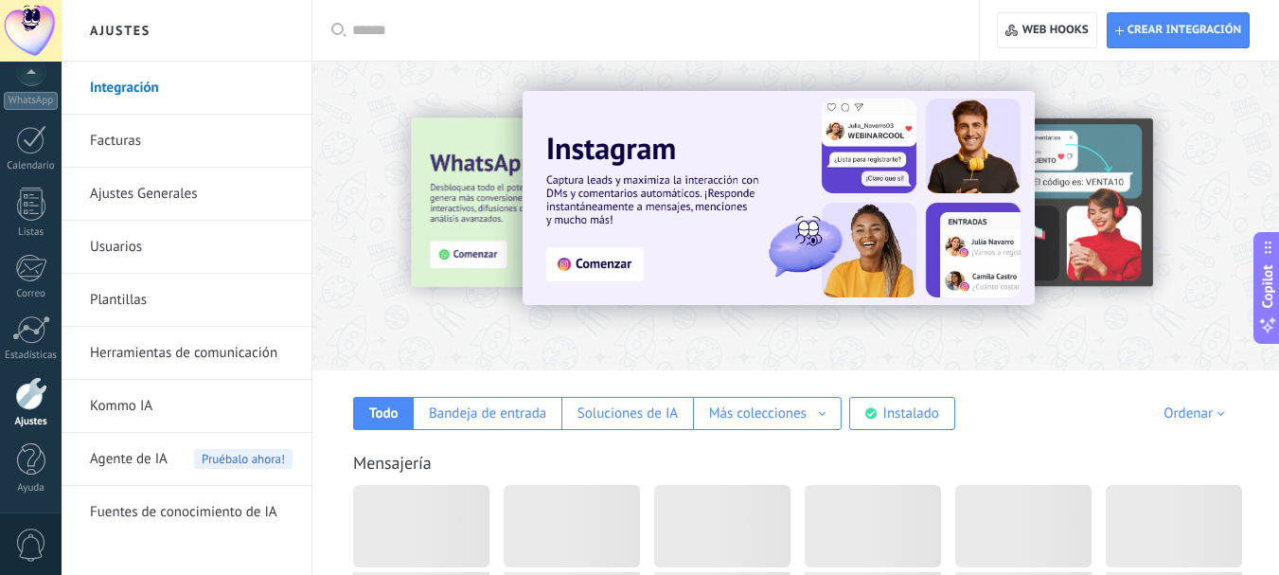
click at [130, 458] on span "Agente de IA" at bounding box center [129, 459] width 78 height 53
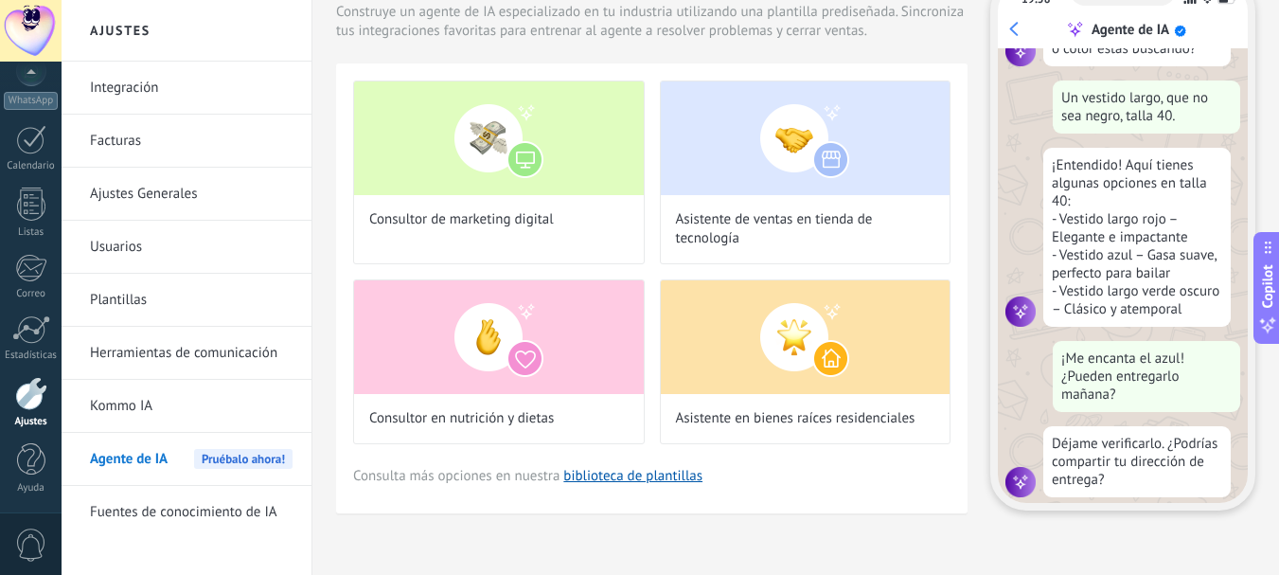
scroll to position [227, 0]
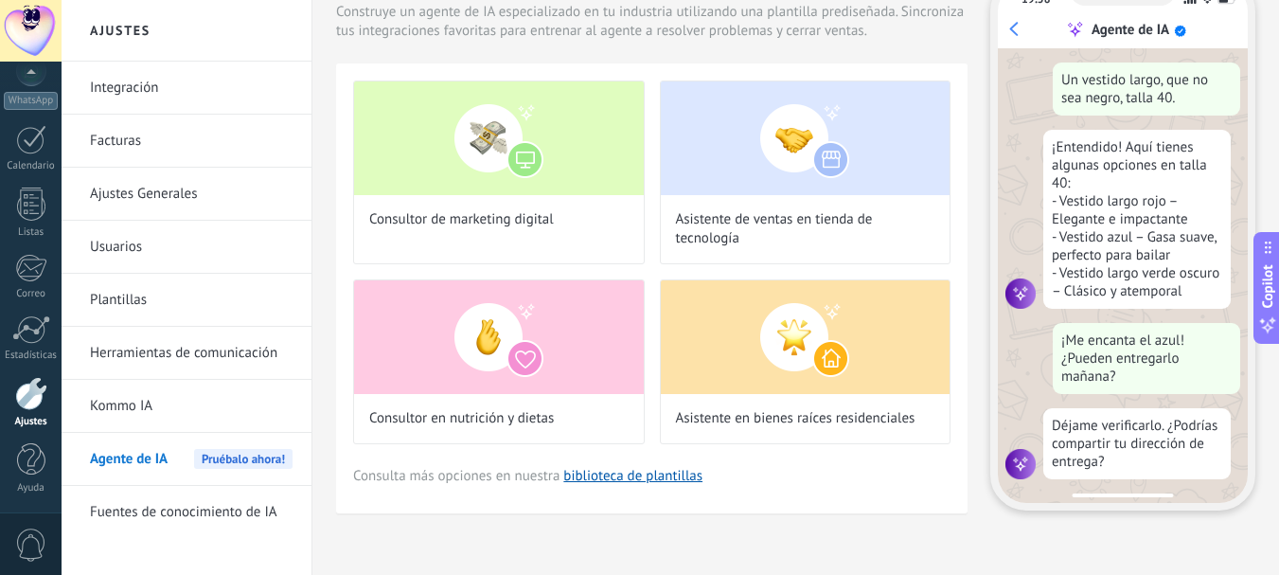
click at [128, 134] on link "Facturas" at bounding box center [191, 141] width 203 height 53
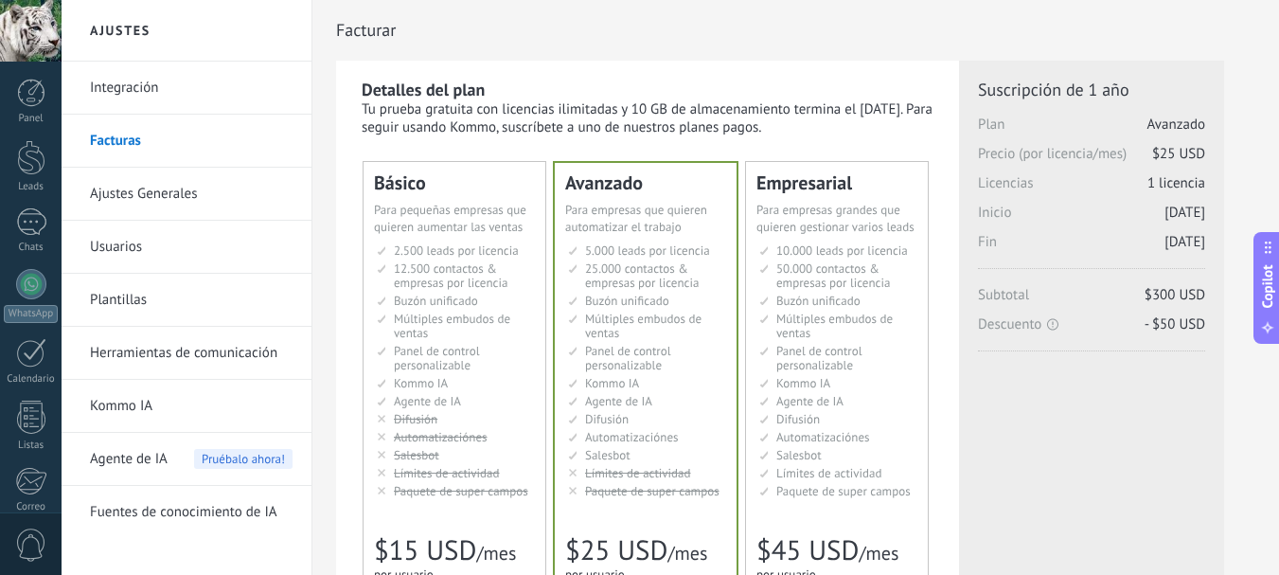
click at [806, 294] on span "Buzón unificado" at bounding box center [818, 301] width 84 height 16
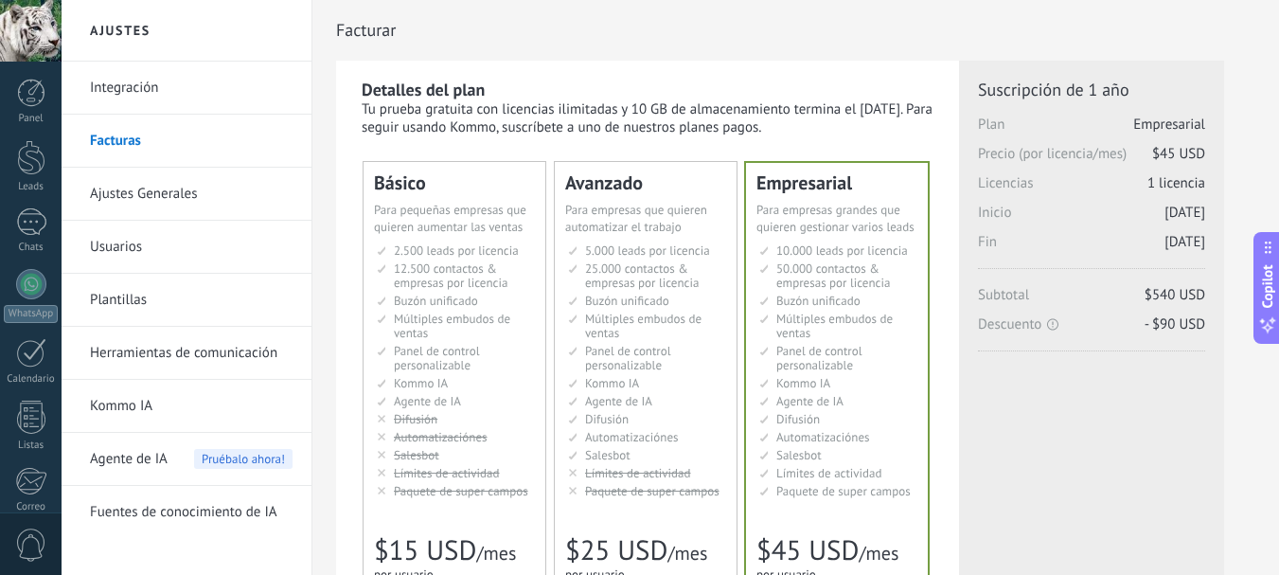
click at [630, 217] on span "Para empresas que quieren automatizar el trabajo" at bounding box center [636, 218] width 142 height 33
